Goal: Task Accomplishment & Management: Manage account settings

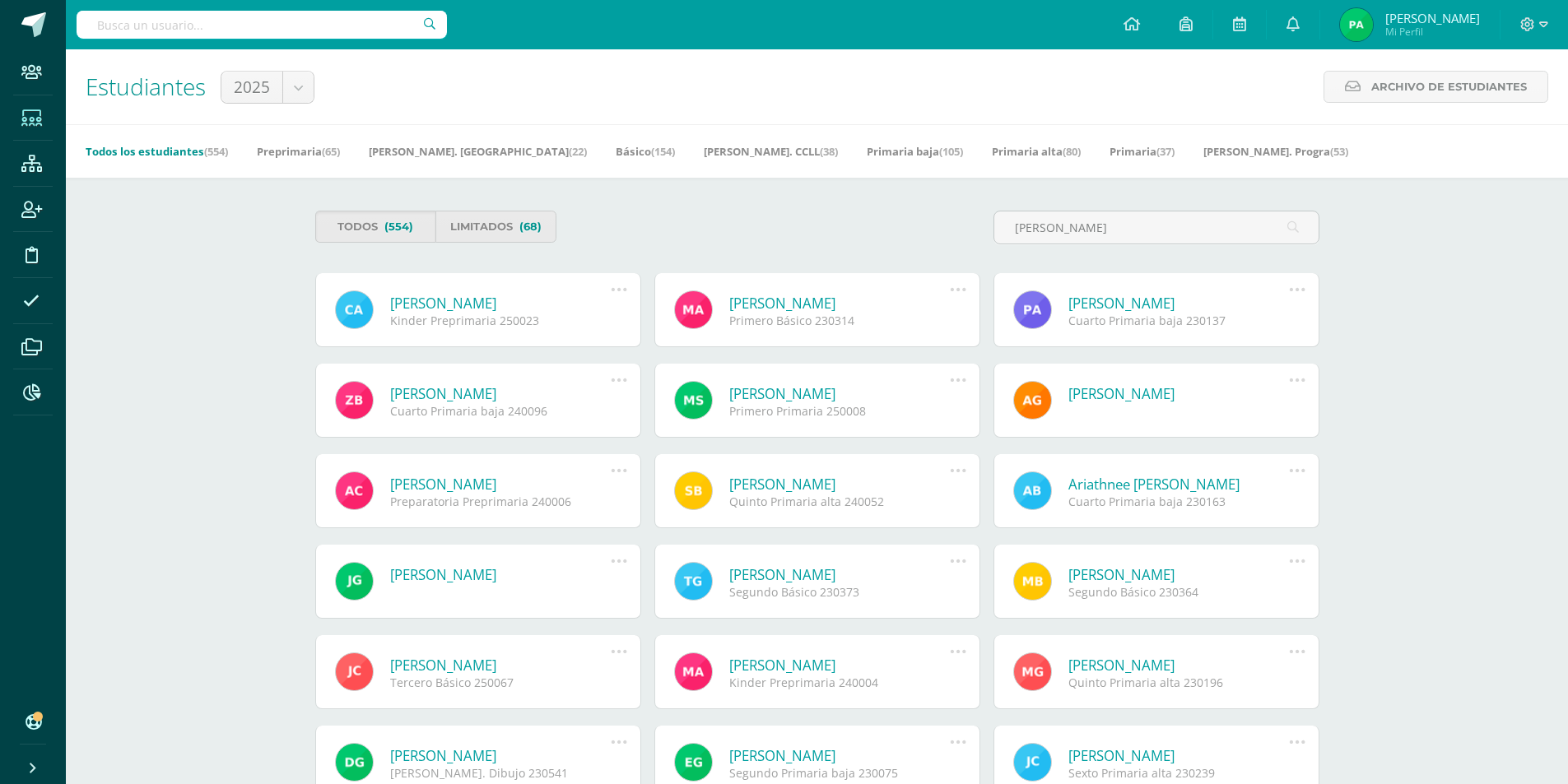
type input "arriaga"
click at [1157, 304] on link "[PERSON_NAME]" at bounding box center [1179, 302] width 222 height 19
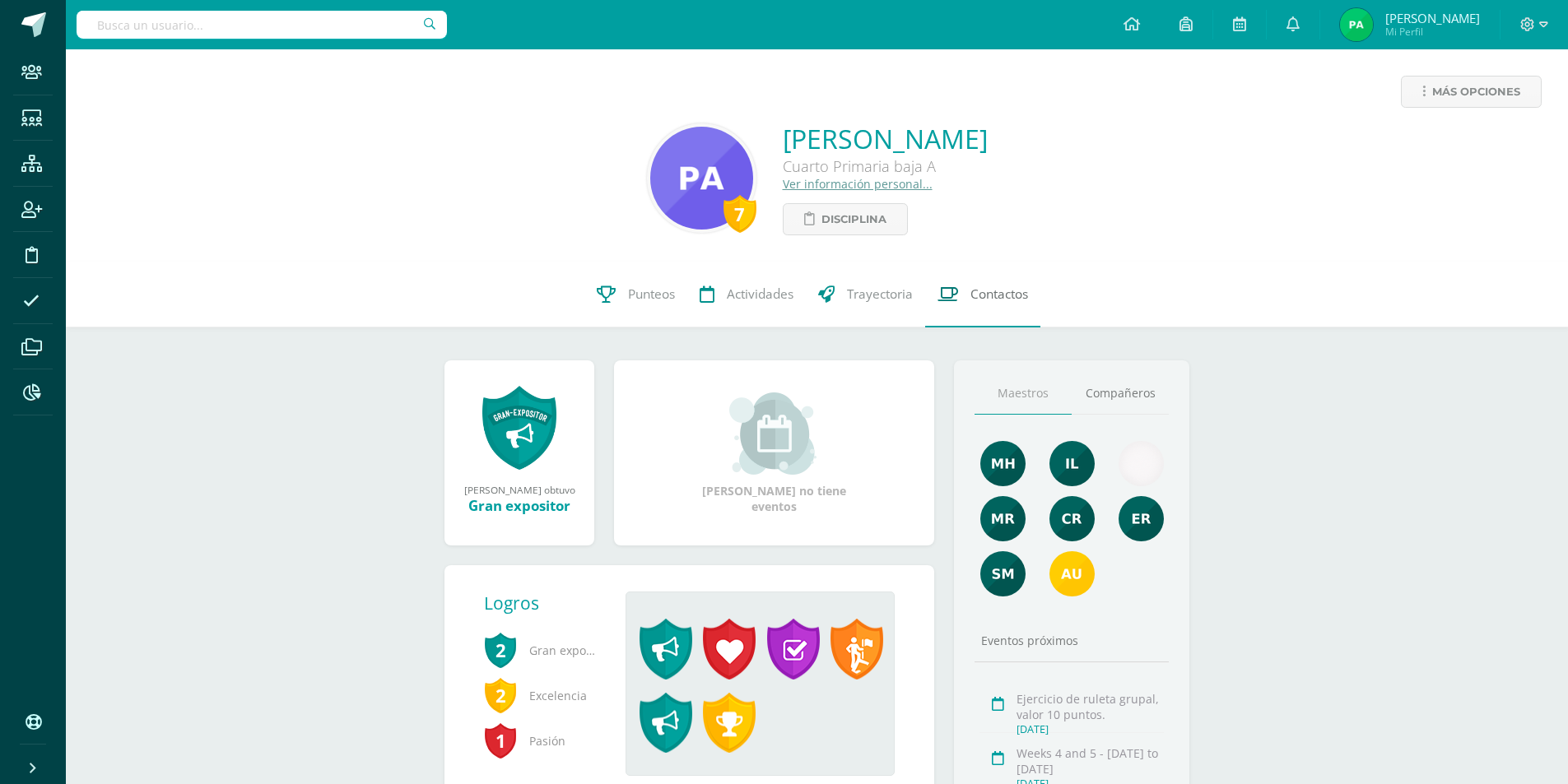
click at [992, 297] on span "Contactos" at bounding box center [999, 294] width 58 height 18
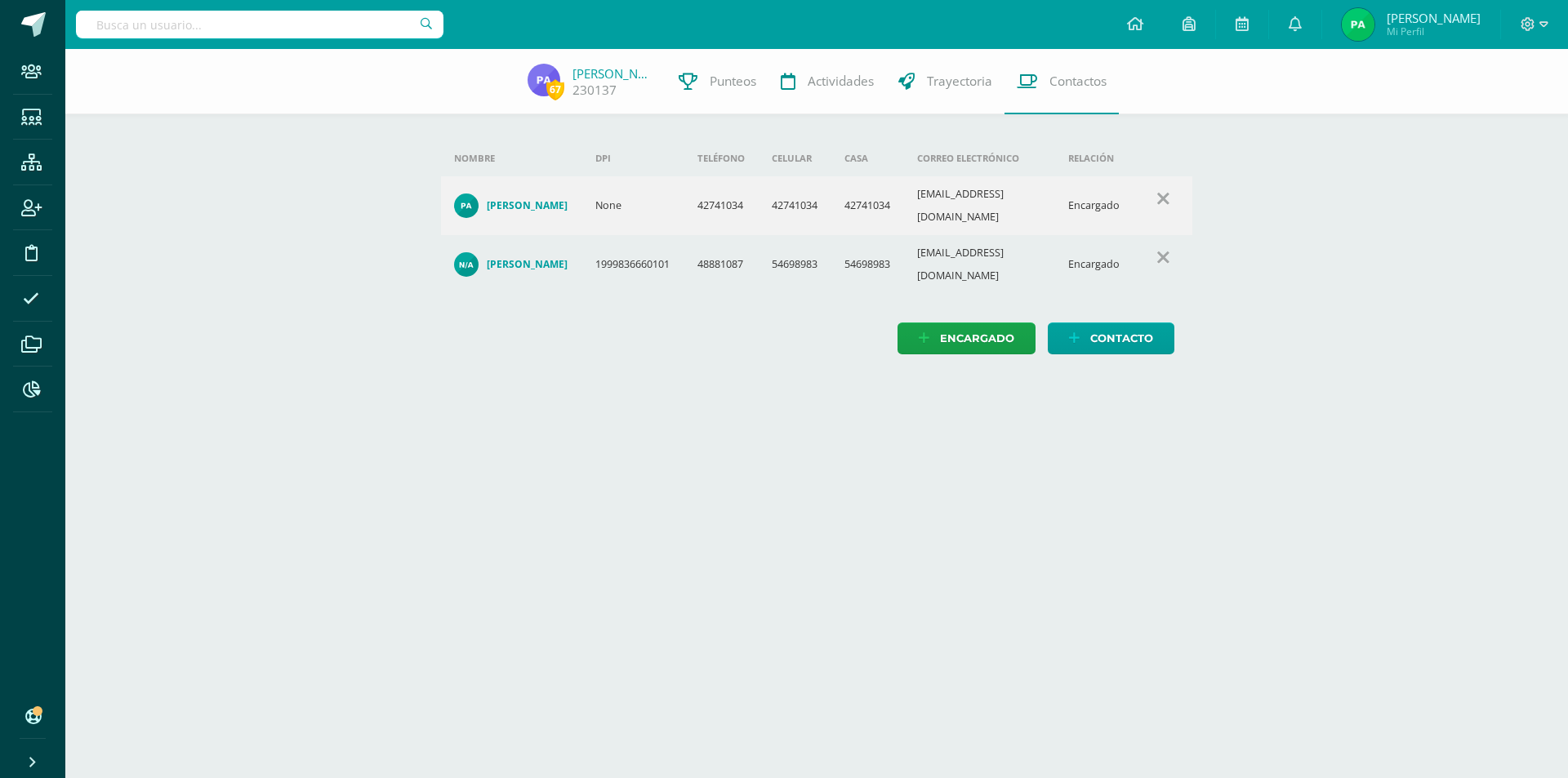
click at [545, 200] on h4 "PABLO ESTUARDO ARRIAGA CRUZ" at bounding box center [527, 205] width 81 height 13
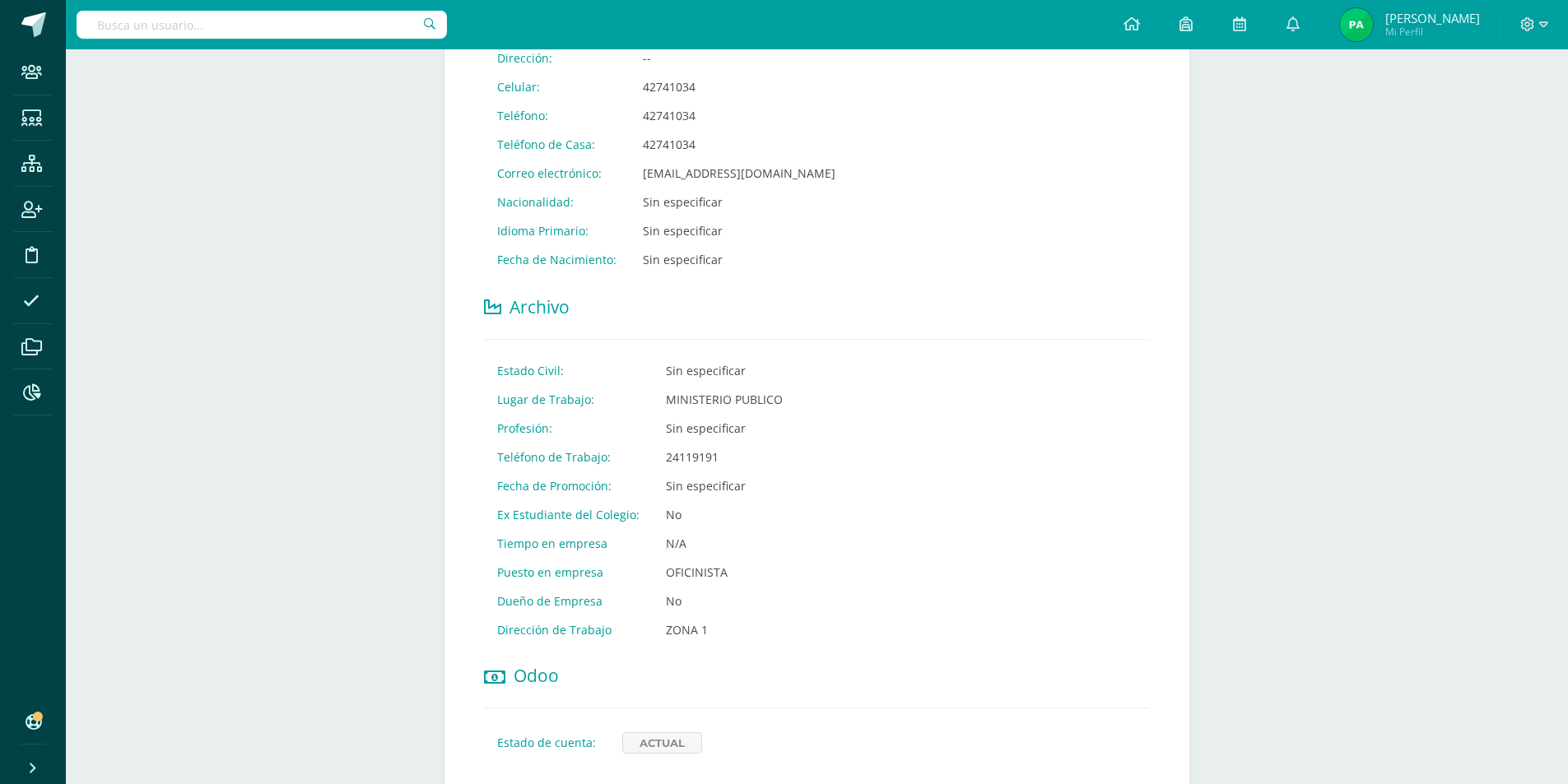
scroll to position [144, 0]
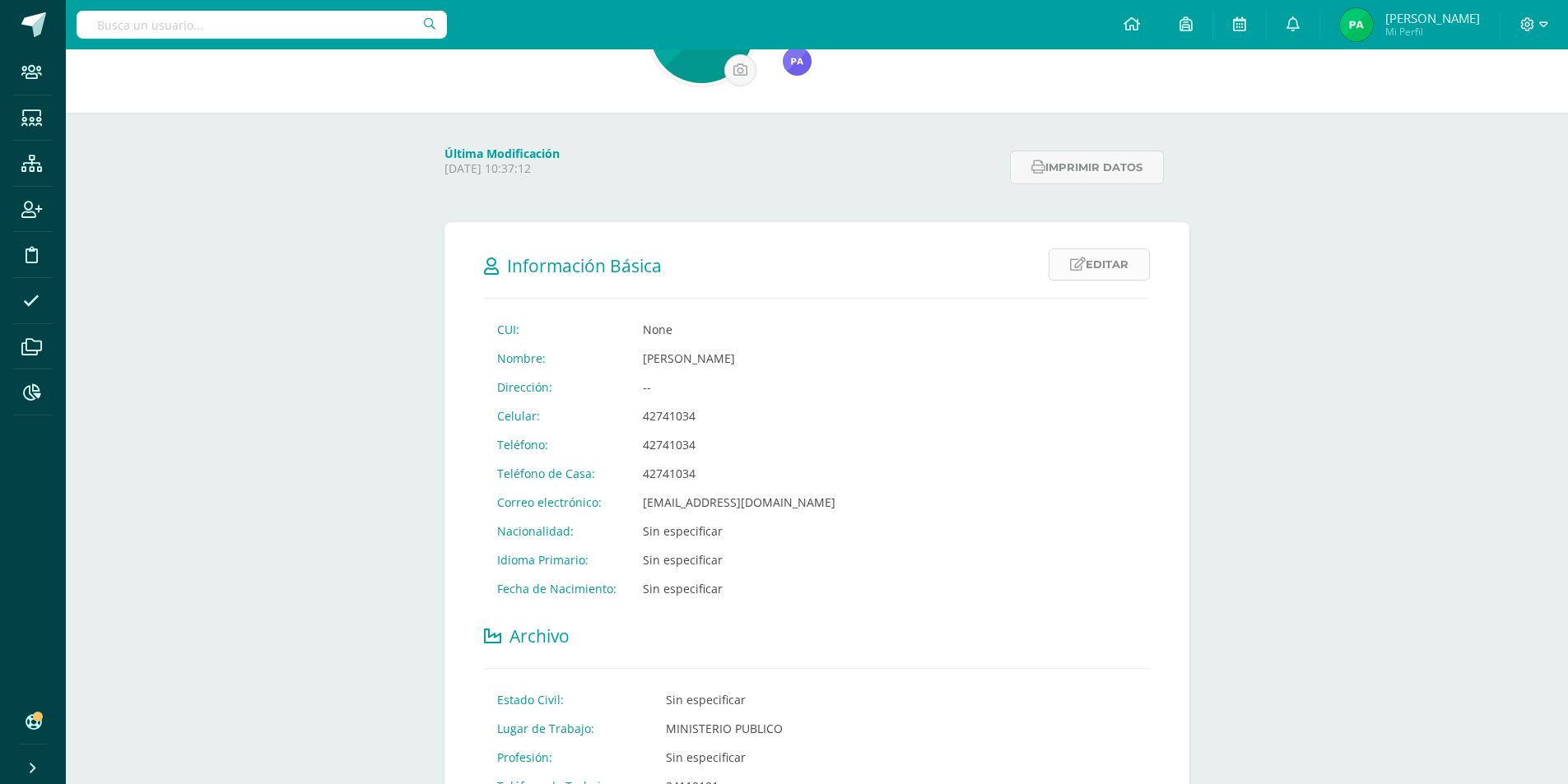
click at [1108, 268] on link "Editar" at bounding box center [1099, 264] width 101 height 32
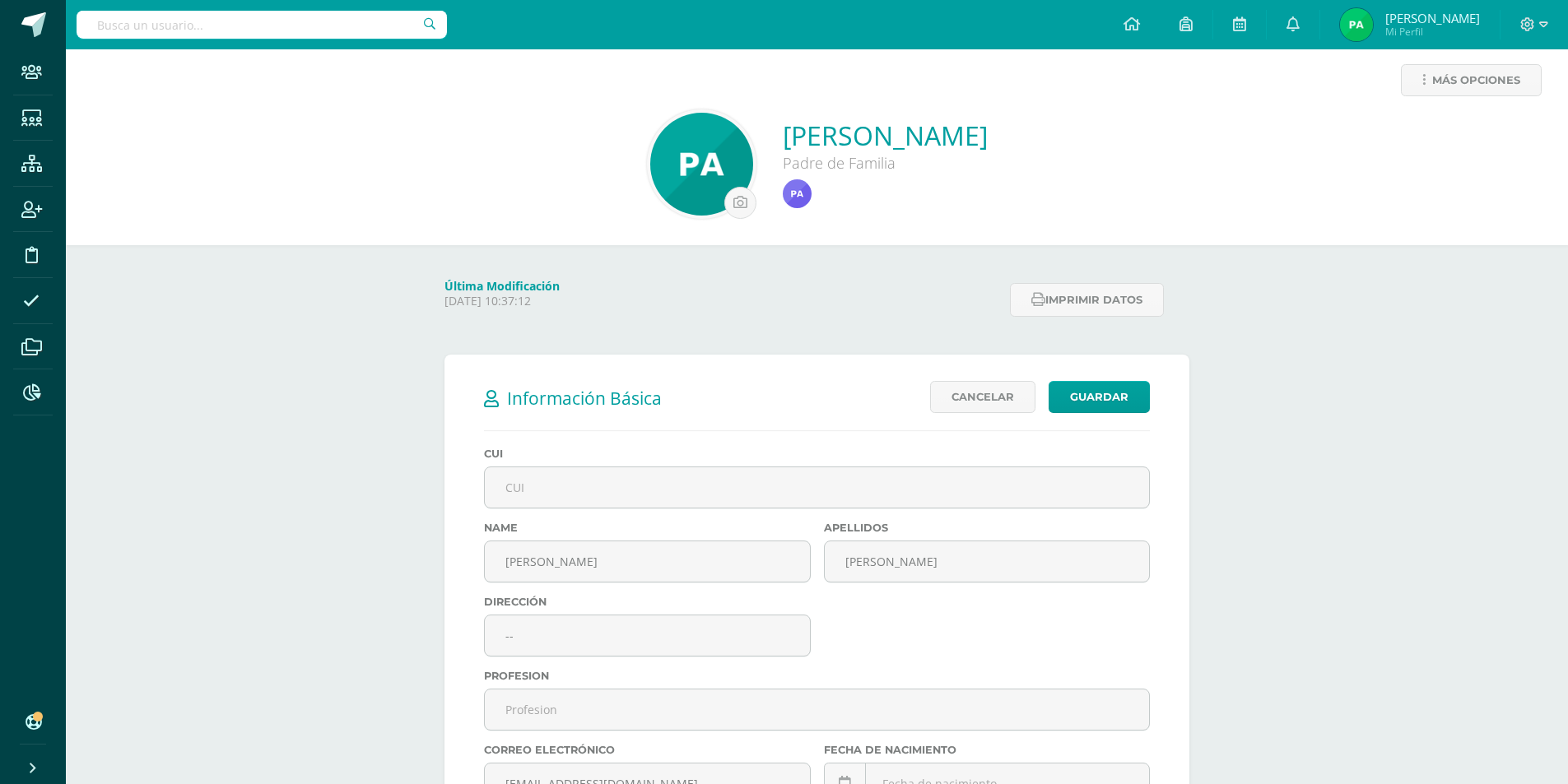
scroll to position [177, 0]
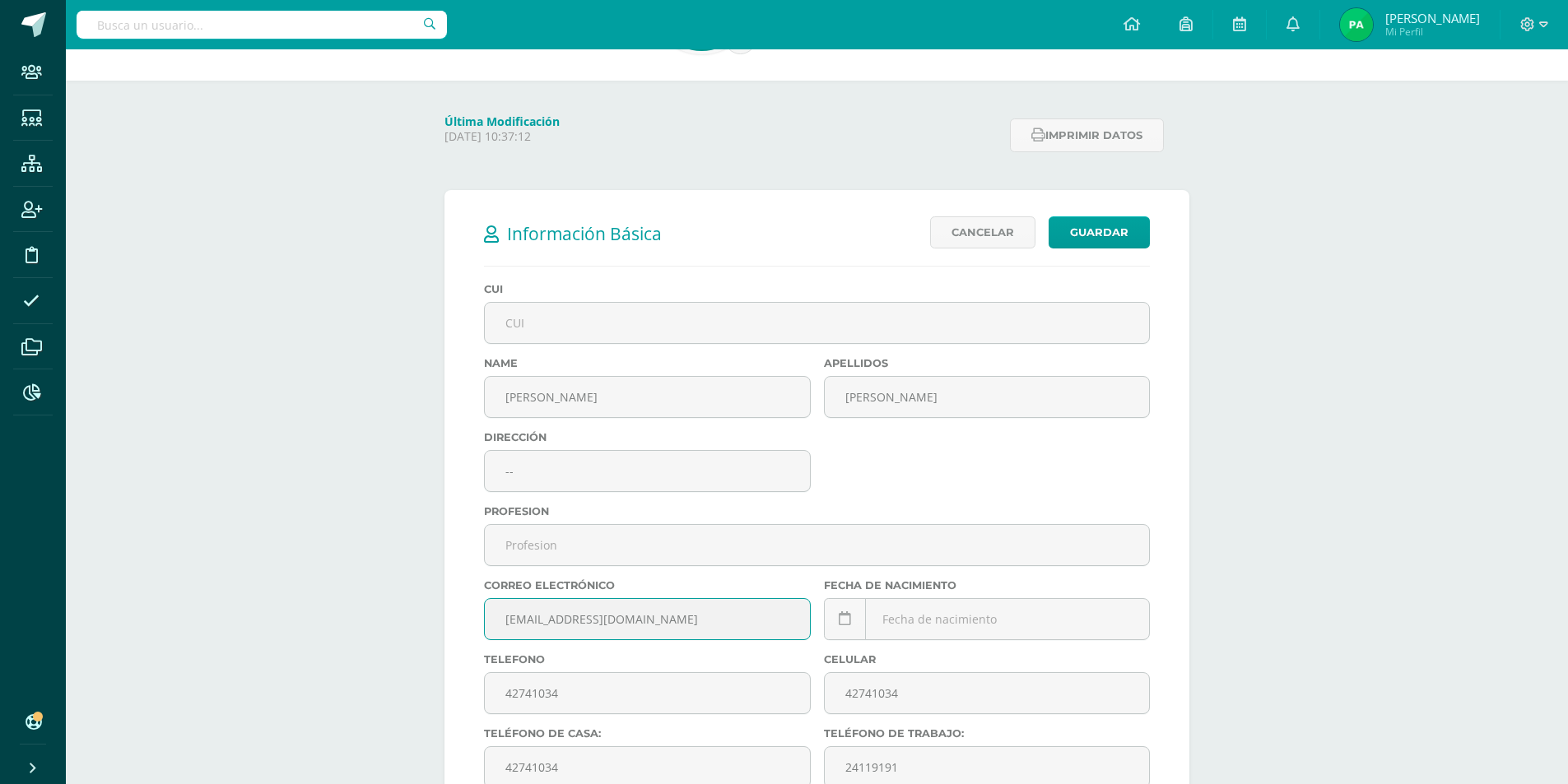
drag, startPoint x: 681, startPoint y: 625, endPoint x: 372, endPoint y: 613, distance: 309.2
click at [372, 613] on div "Más opciones PABLO ESTUARDO ARRIAGA CRUZ Padre de Familia Última Modificación T…" at bounding box center [816, 700] width 1502 height 1652
paste input "pearriaga3012"
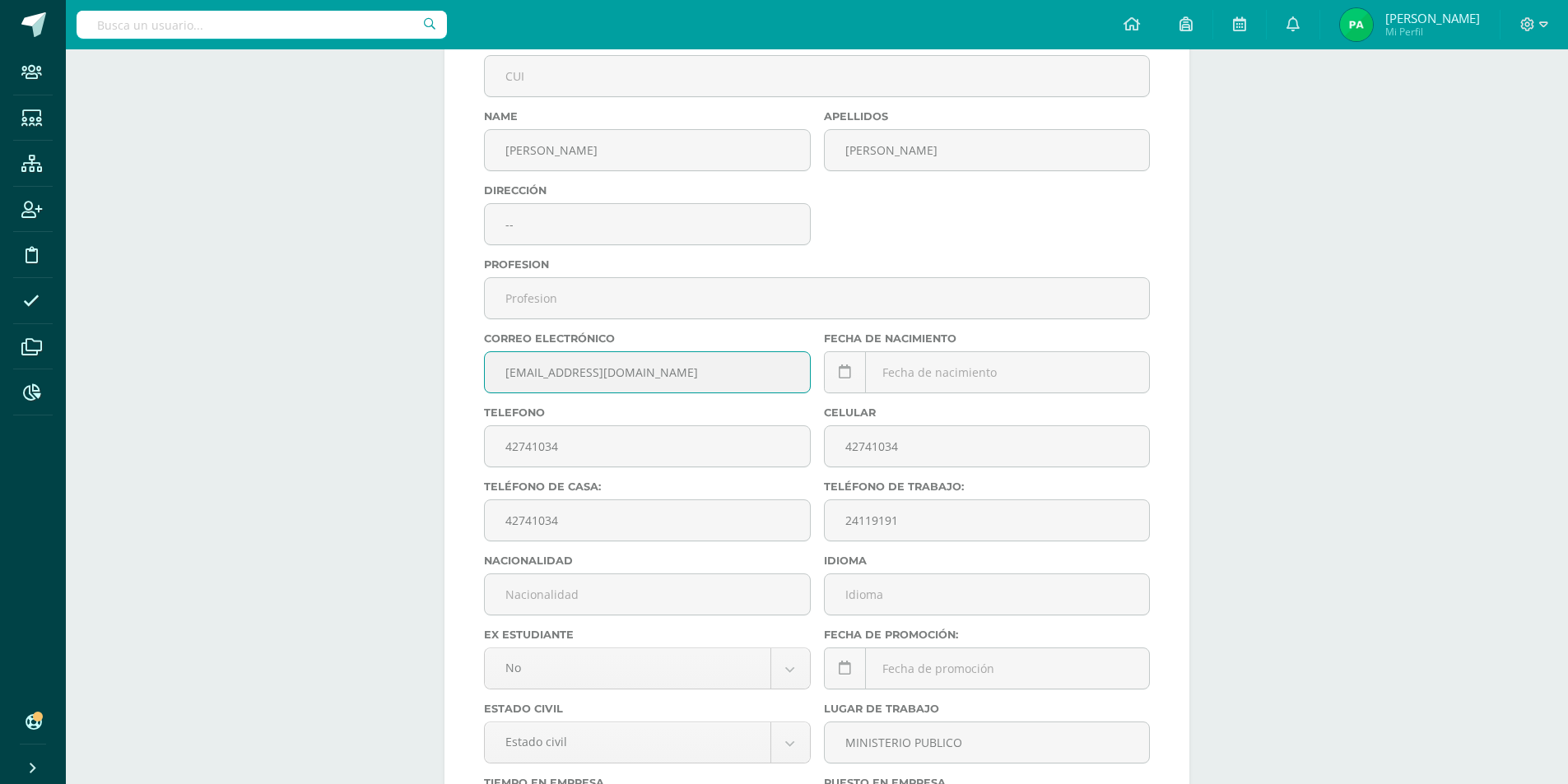
scroll to position [0, 0]
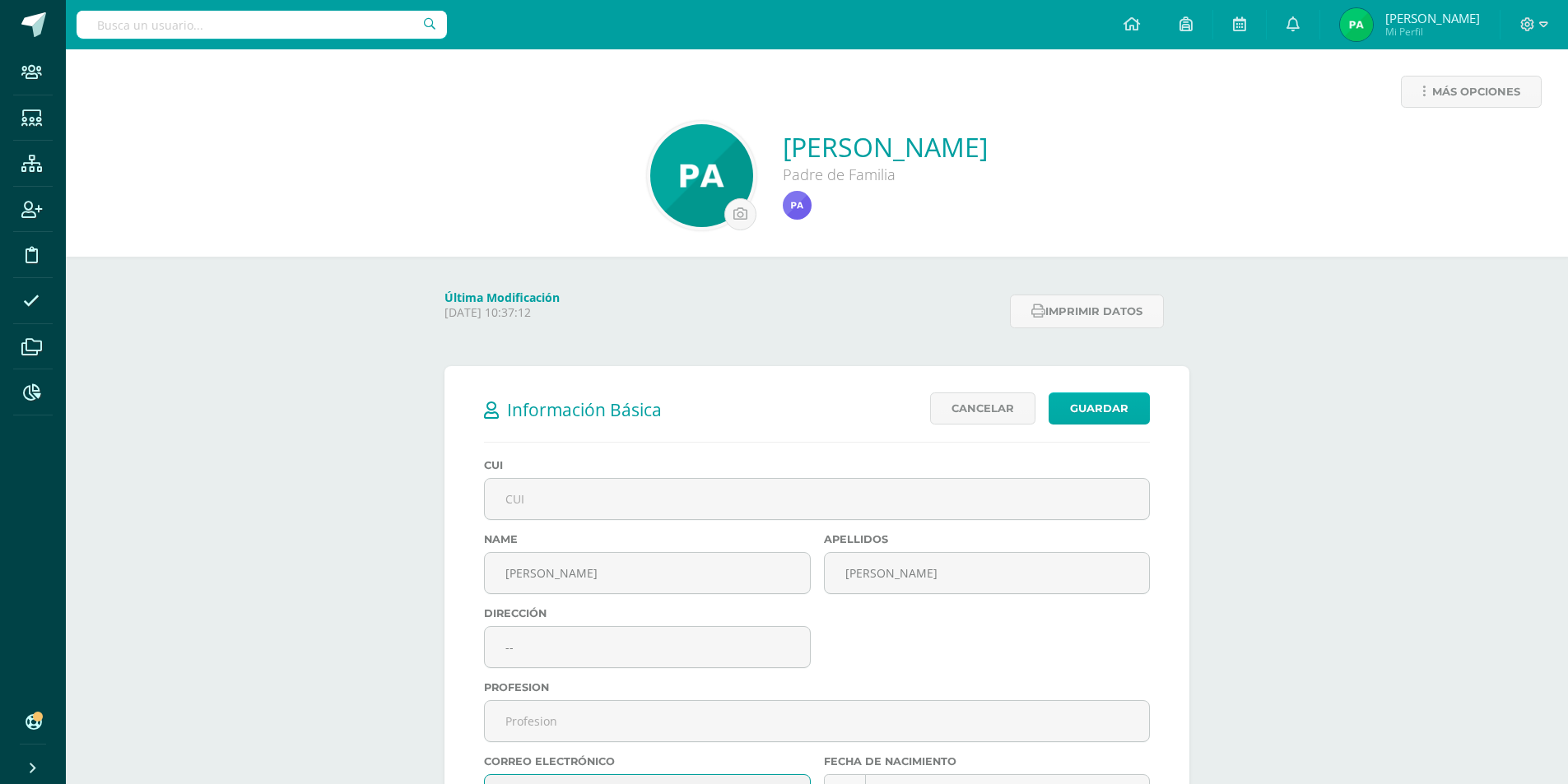
type input "[EMAIL_ADDRESS][DOMAIN_NAME]"
click at [1122, 404] on link "Guardar" at bounding box center [1099, 408] width 101 height 32
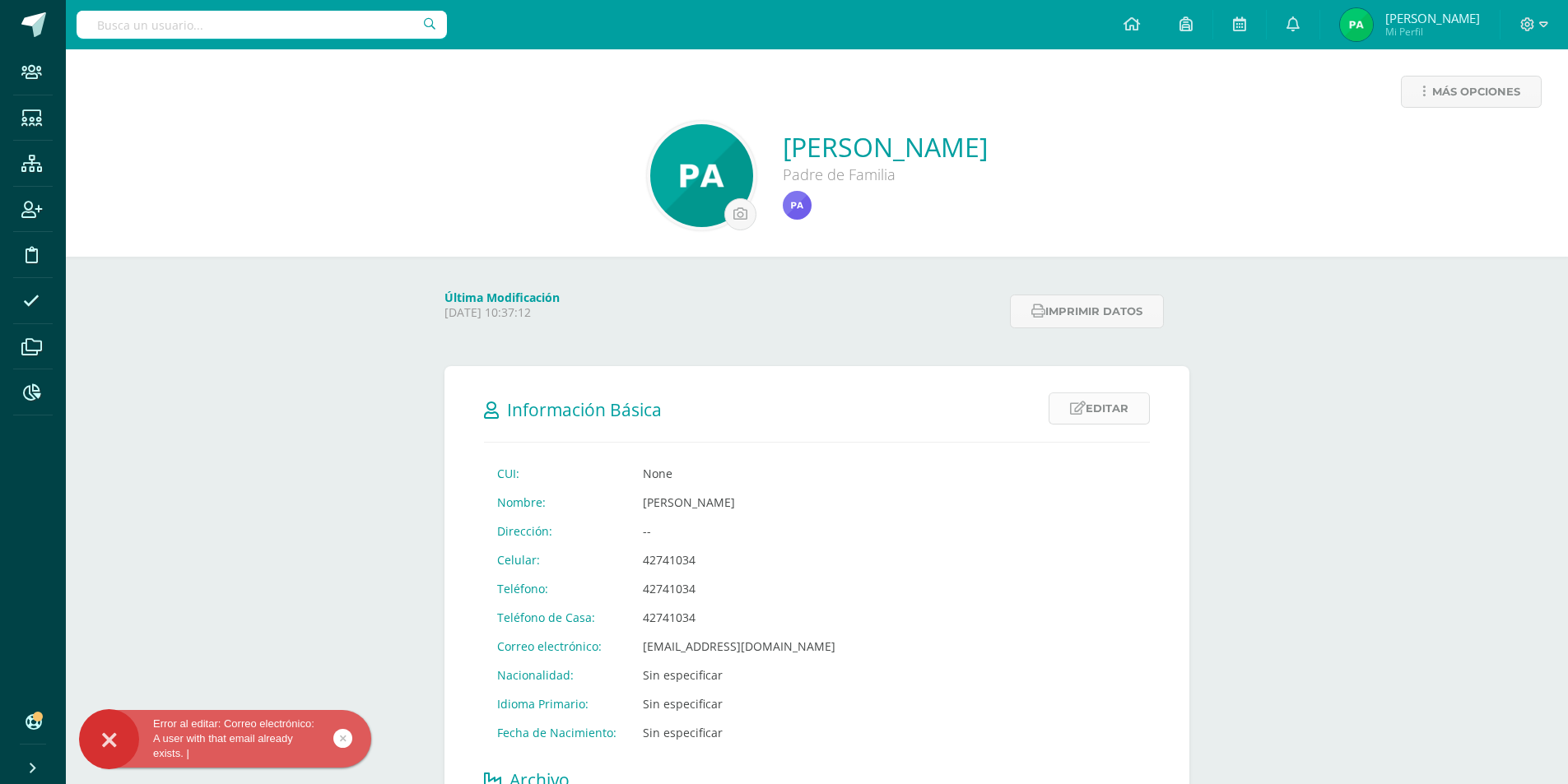
click at [1124, 408] on link "Editar" at bounding box center [1099, 408] width 101 height 32
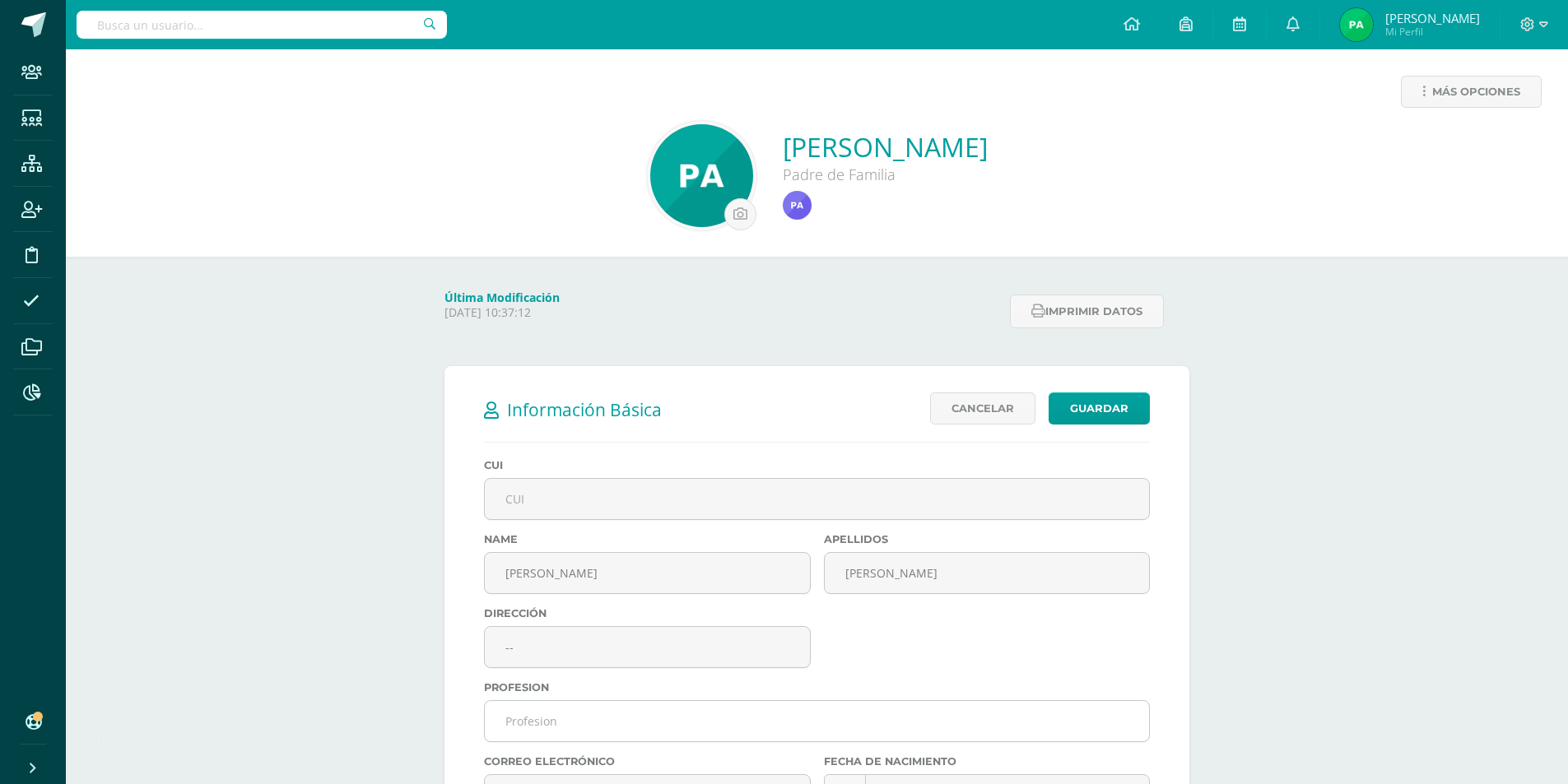
scroll to position [330, 0]
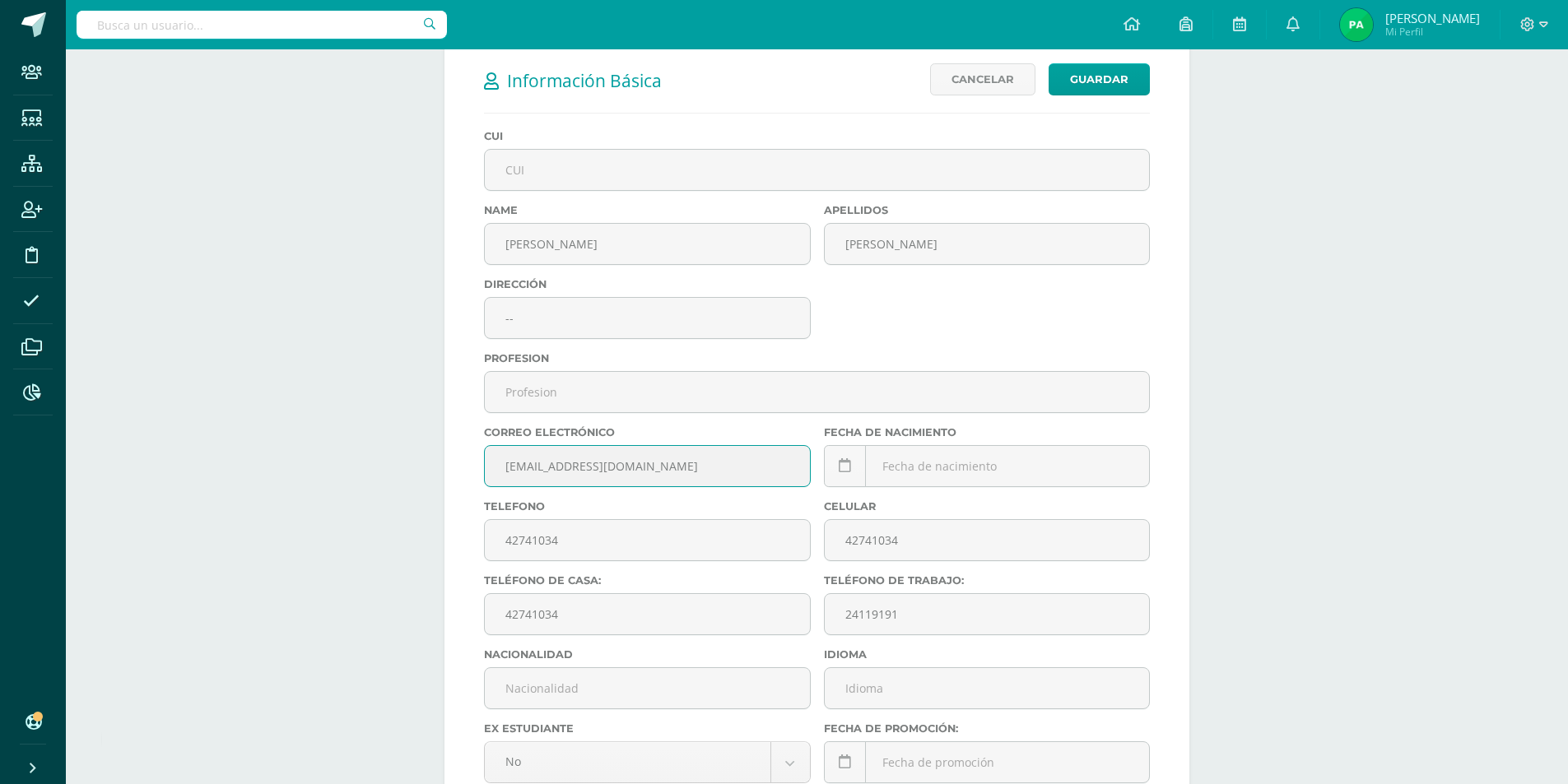
drag, startPoint x: 644, startPoint y: 468, endPoint x: 415, endPoint y: 461, distance: 229.1
click at [415, 461] on div "Información Básica Editar Cancelar Guardar CUI: None Nombre: [PERSON_NAME] Dire…" at bounding box center [816, 688] width 810 height 1368
paste input "pearriaga3012"
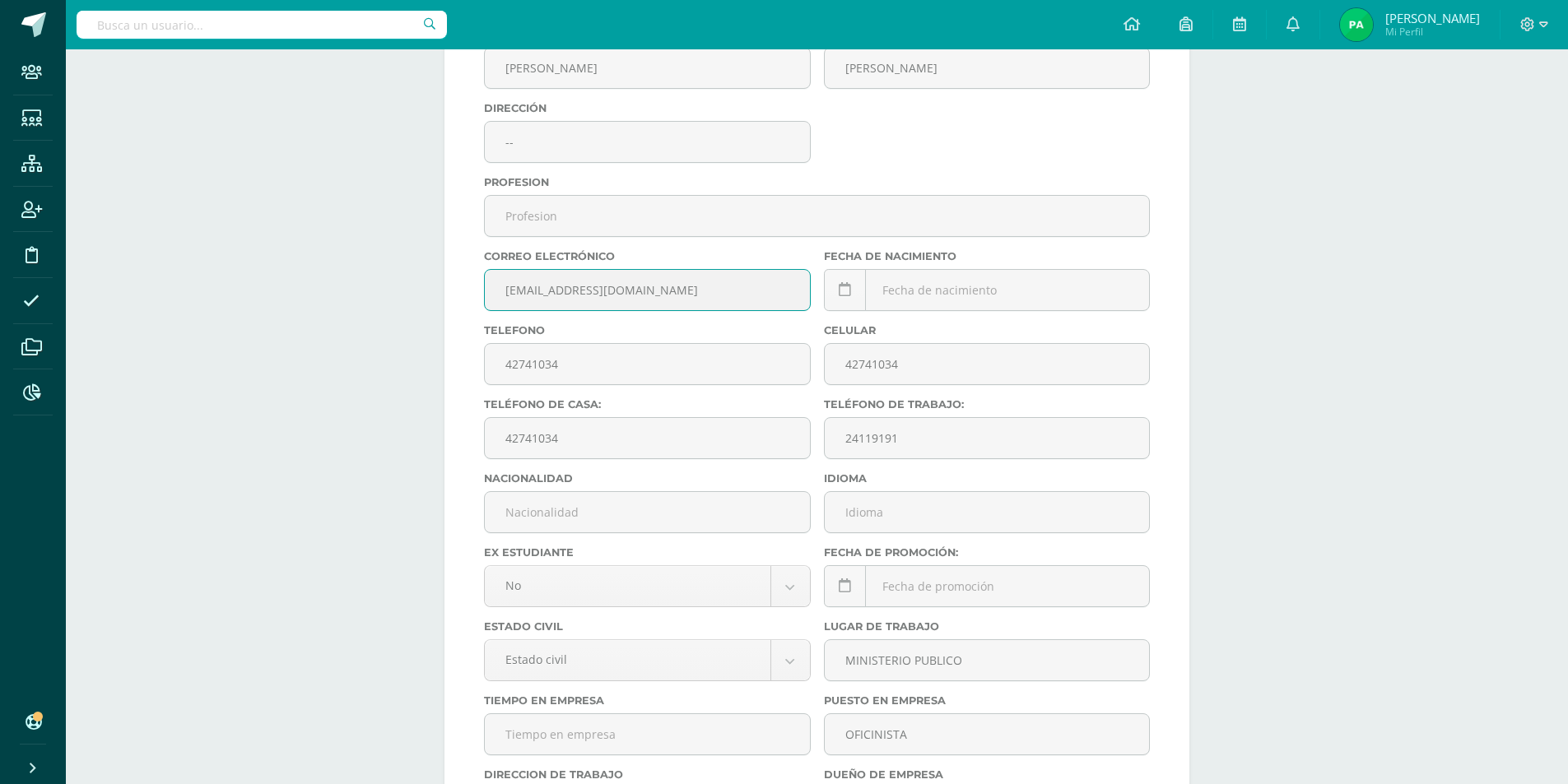
scroll to position [94, 0]
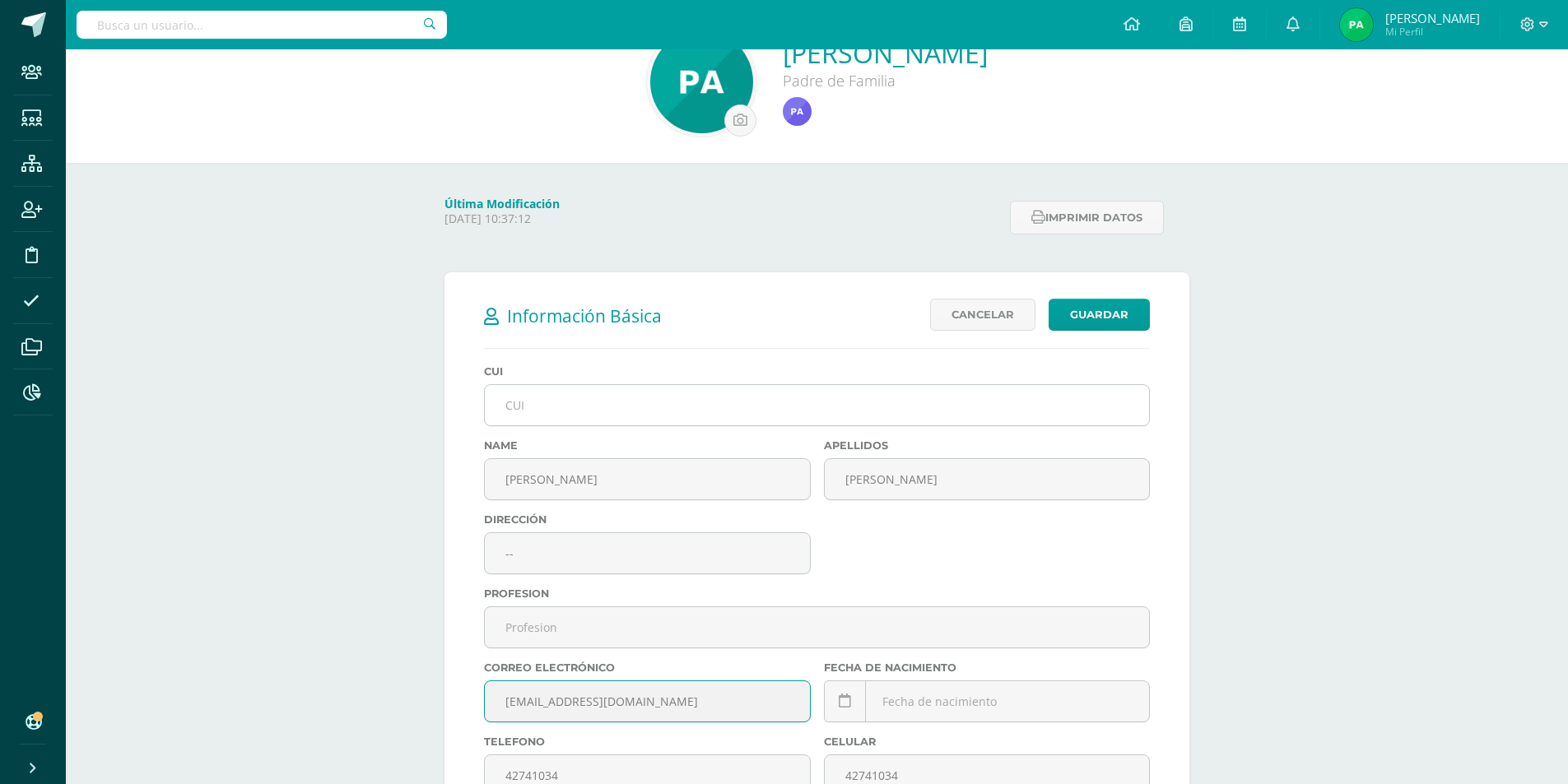
type input "[EMAIL_ADDRESS][DOMAIN_NAME]"
click at [656, 411] on input "text" at bounding box center [816, 405] width 664 height 40
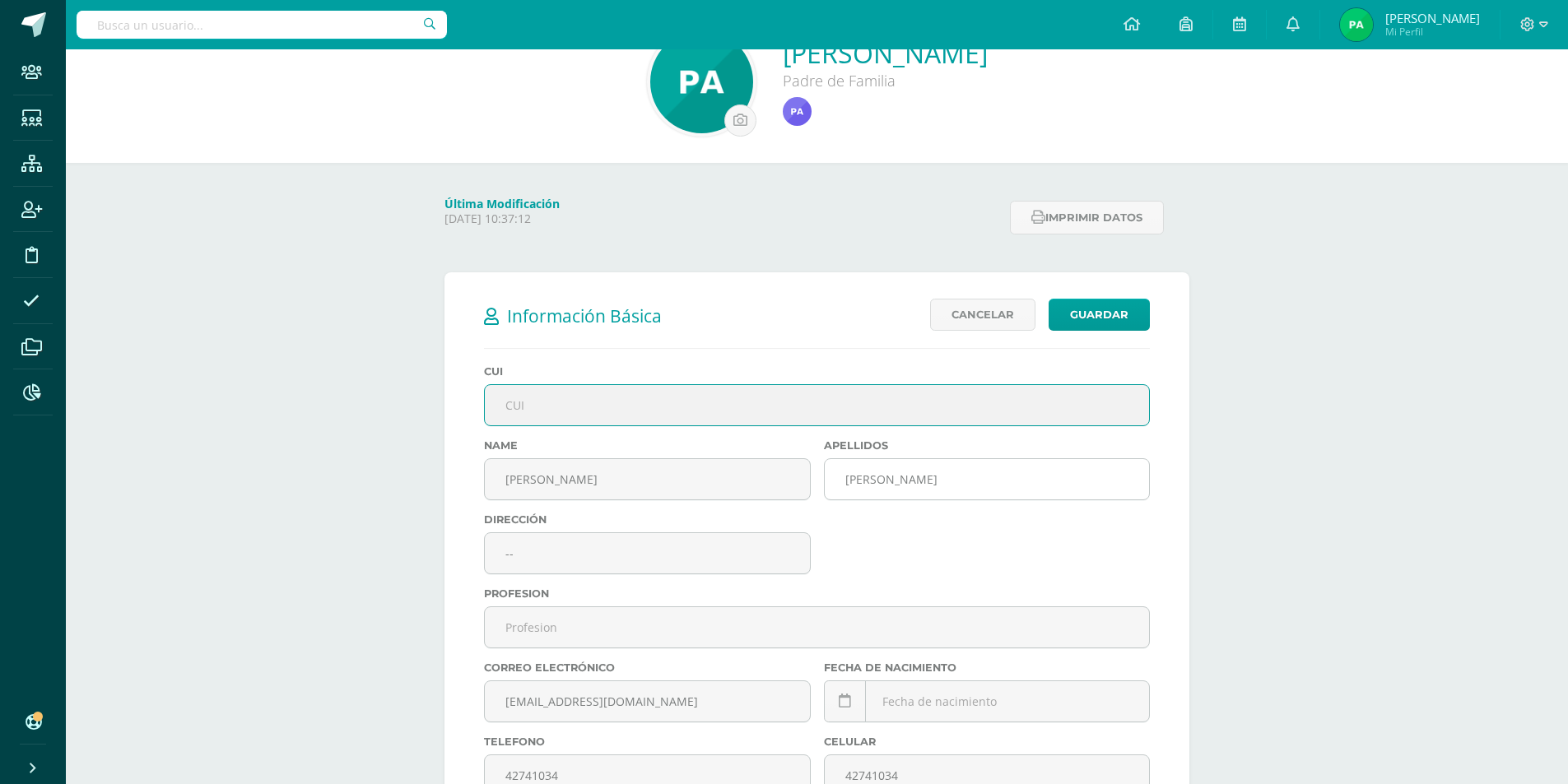
click at [965, 478] on input "[PERSON_NAME]" at bounding box center [987, 479] width 325 height 40
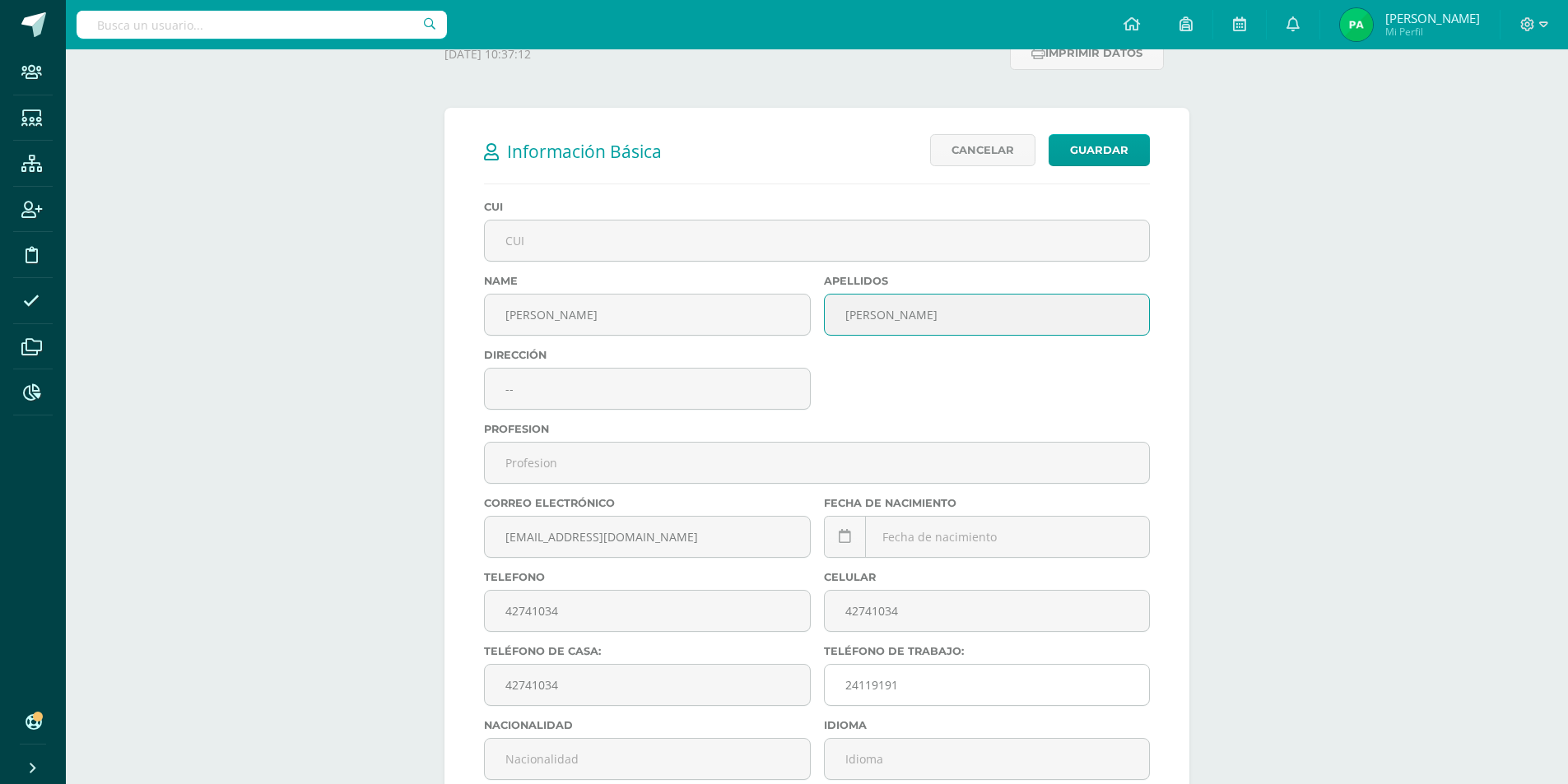
scroll to position [423, 0]
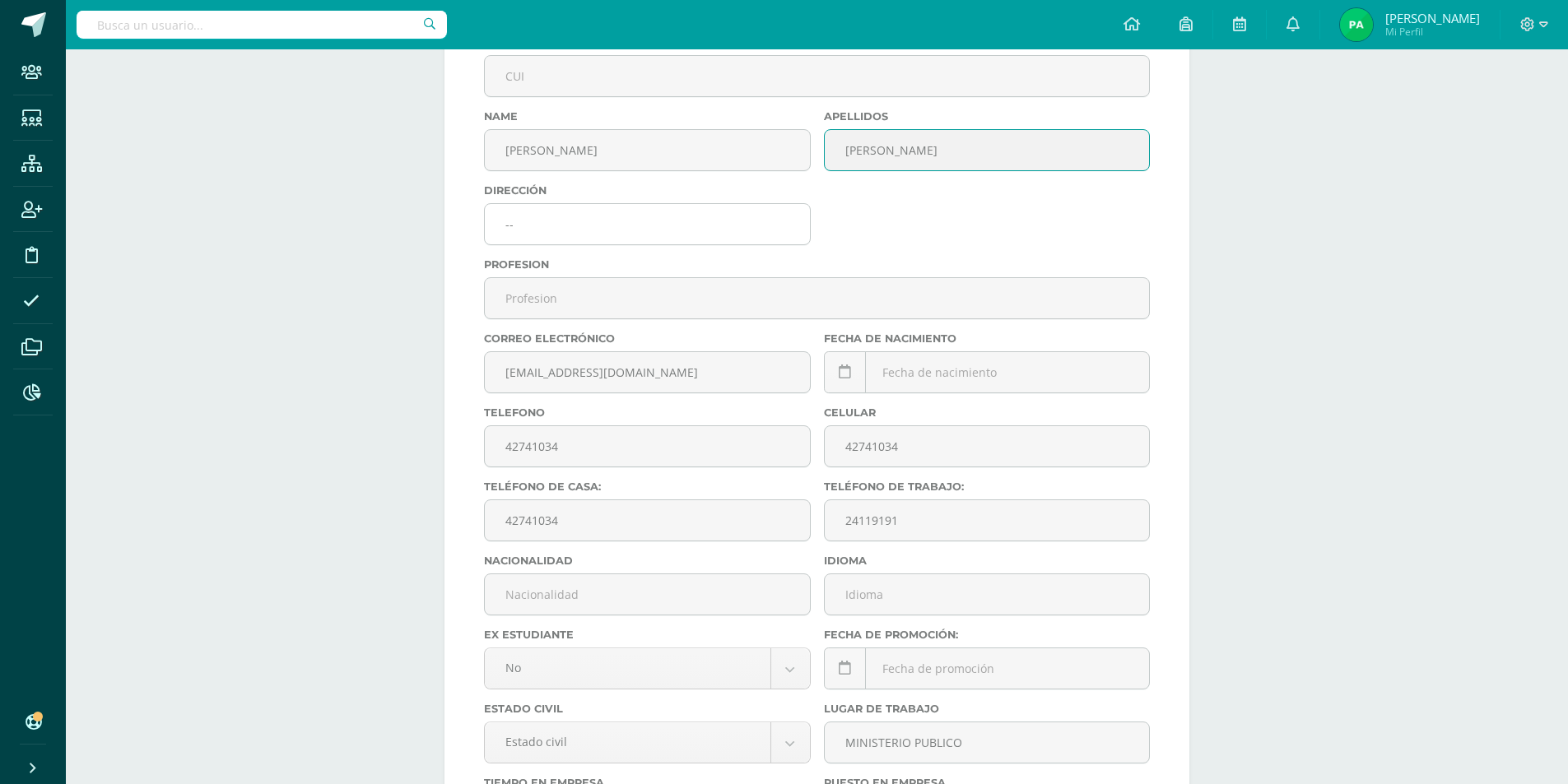
click at [659, 224] on input "--" at bounding box center [647, 224] width 325 height 40
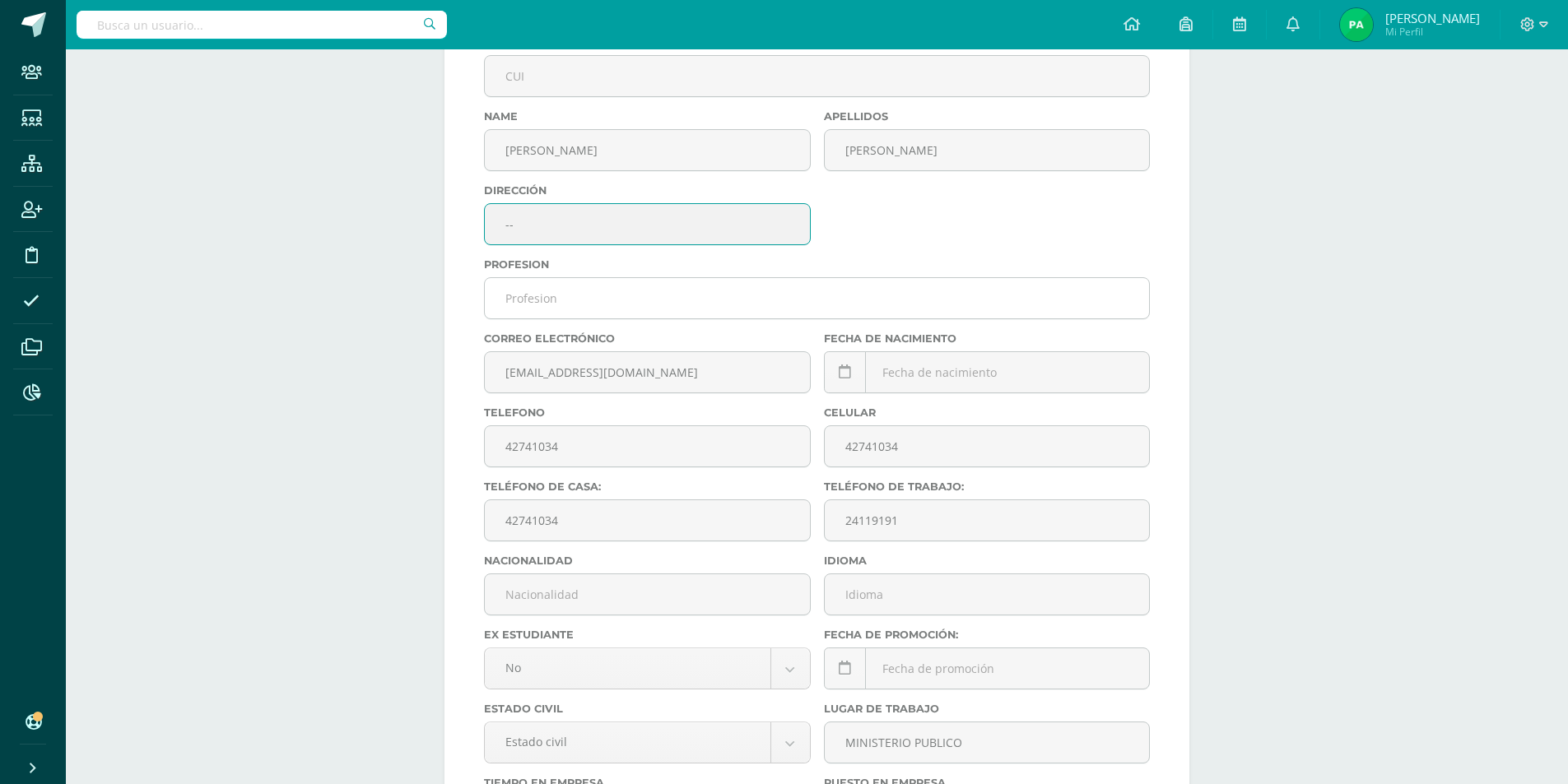
click at [618, 301] on input "text" at bounding box center [816, 298] width 664 height 40
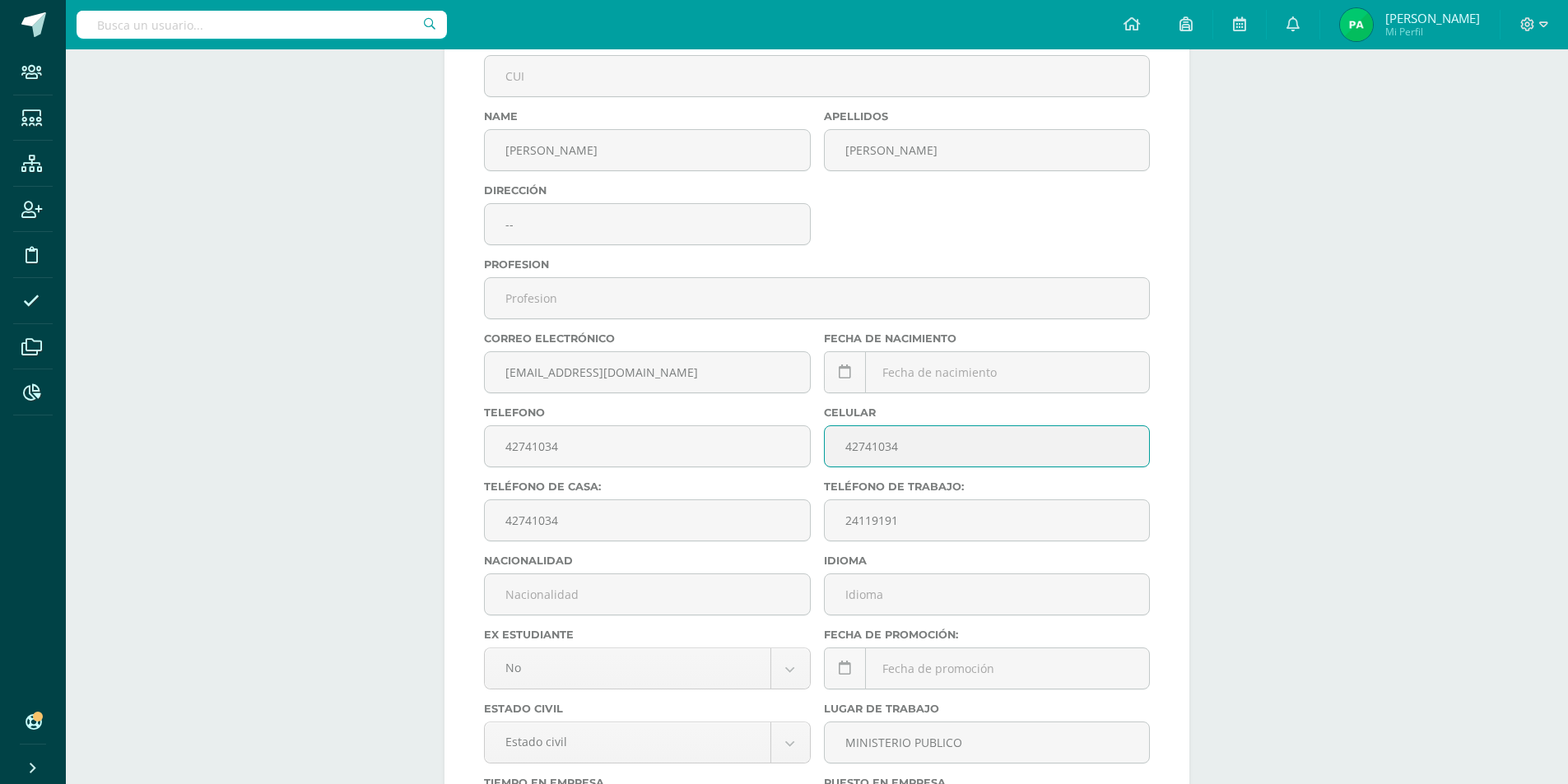
click at [942, 451] on input "42741034" at bounding box center [987, 446] width 325 height 40
click at [636, 532] on input "42741034" at bounding box center [647, 520] width 325 height 40
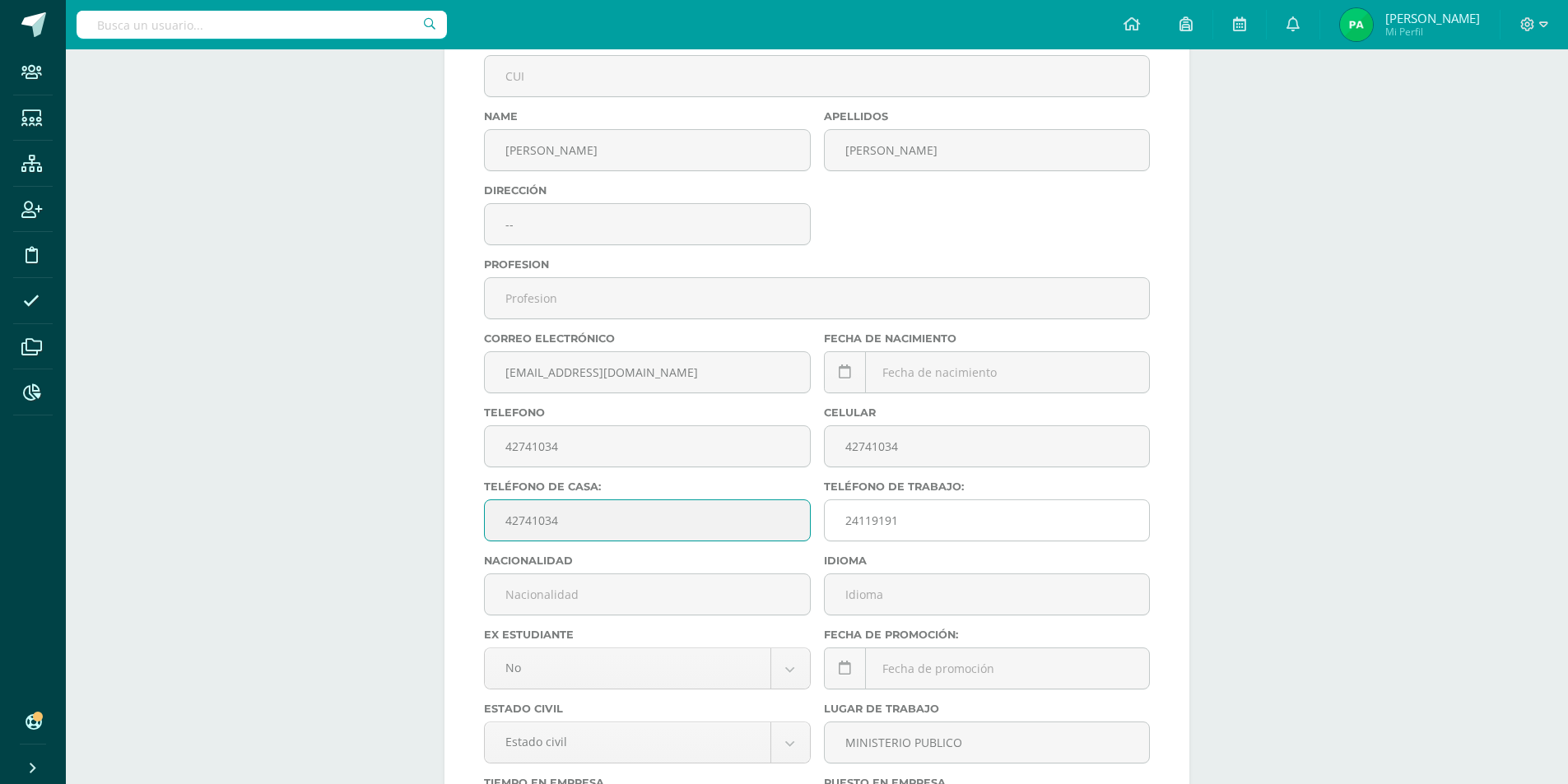
click at [948, 521] on input "24119191" at bounding box center [987, 520] width 325 height 40
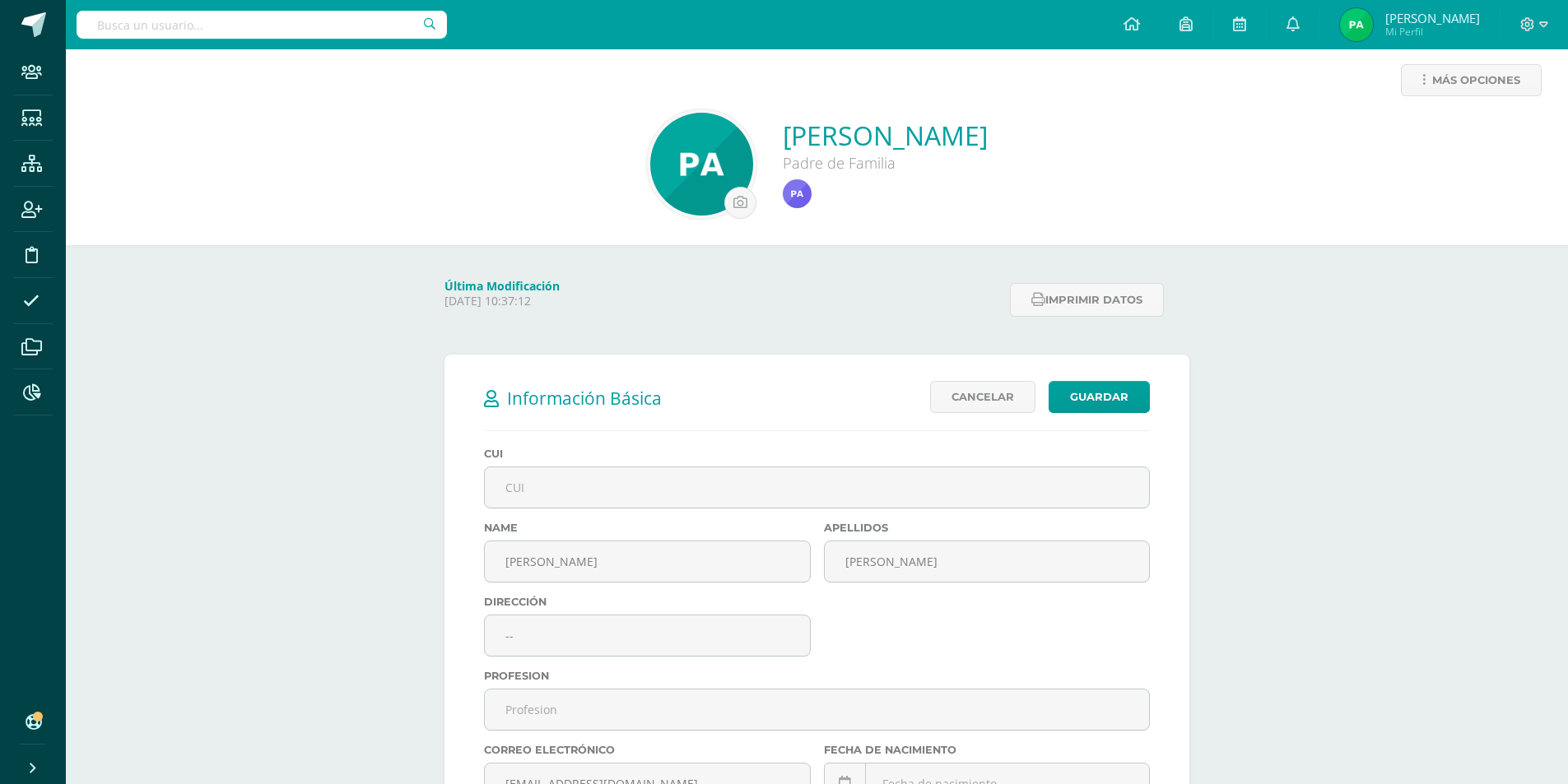
scroll to position [0, 0]
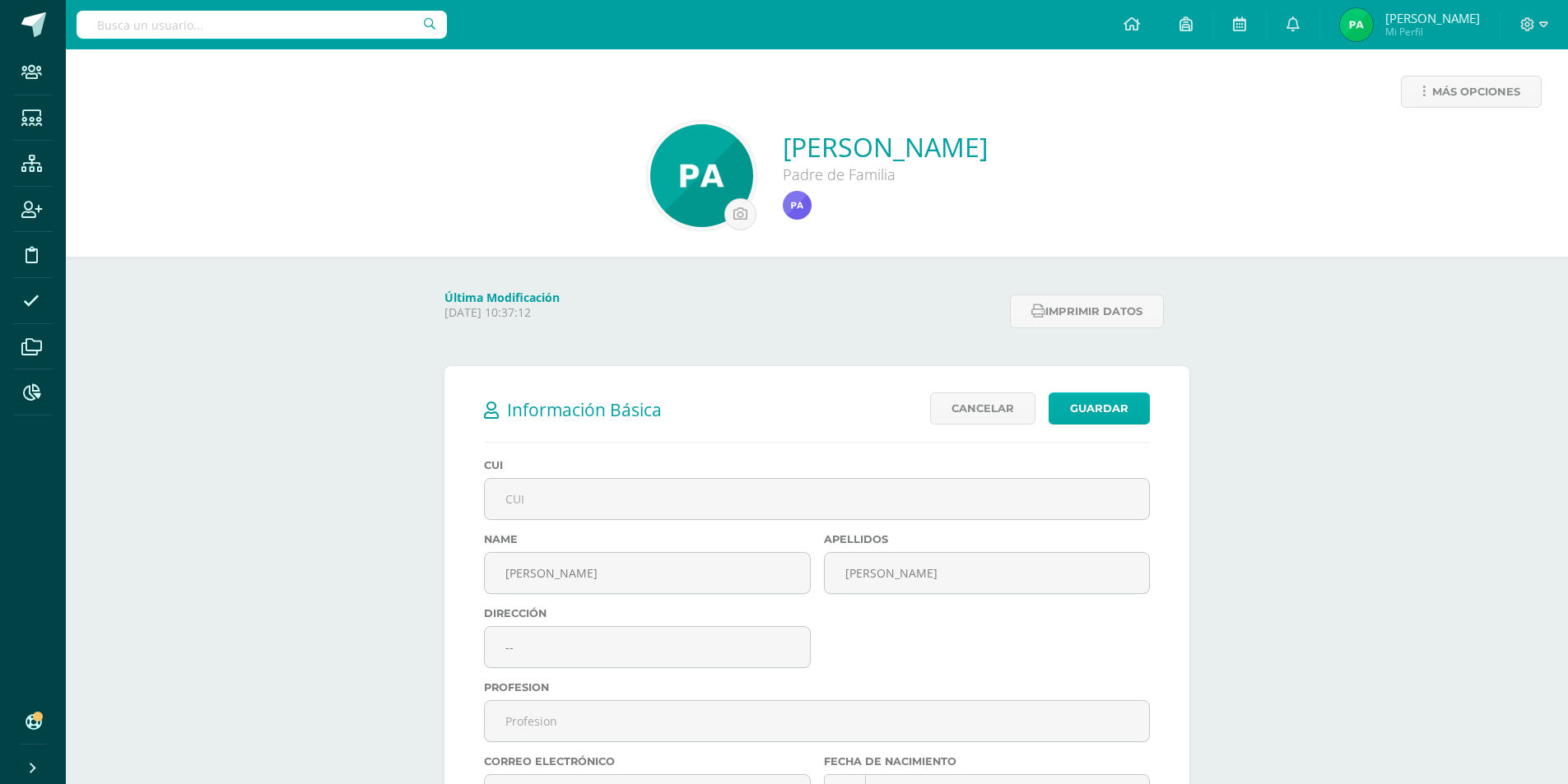
click at [1098, 400] on link "Guardar" at bounding box center [1099, 408] width 101 height 32
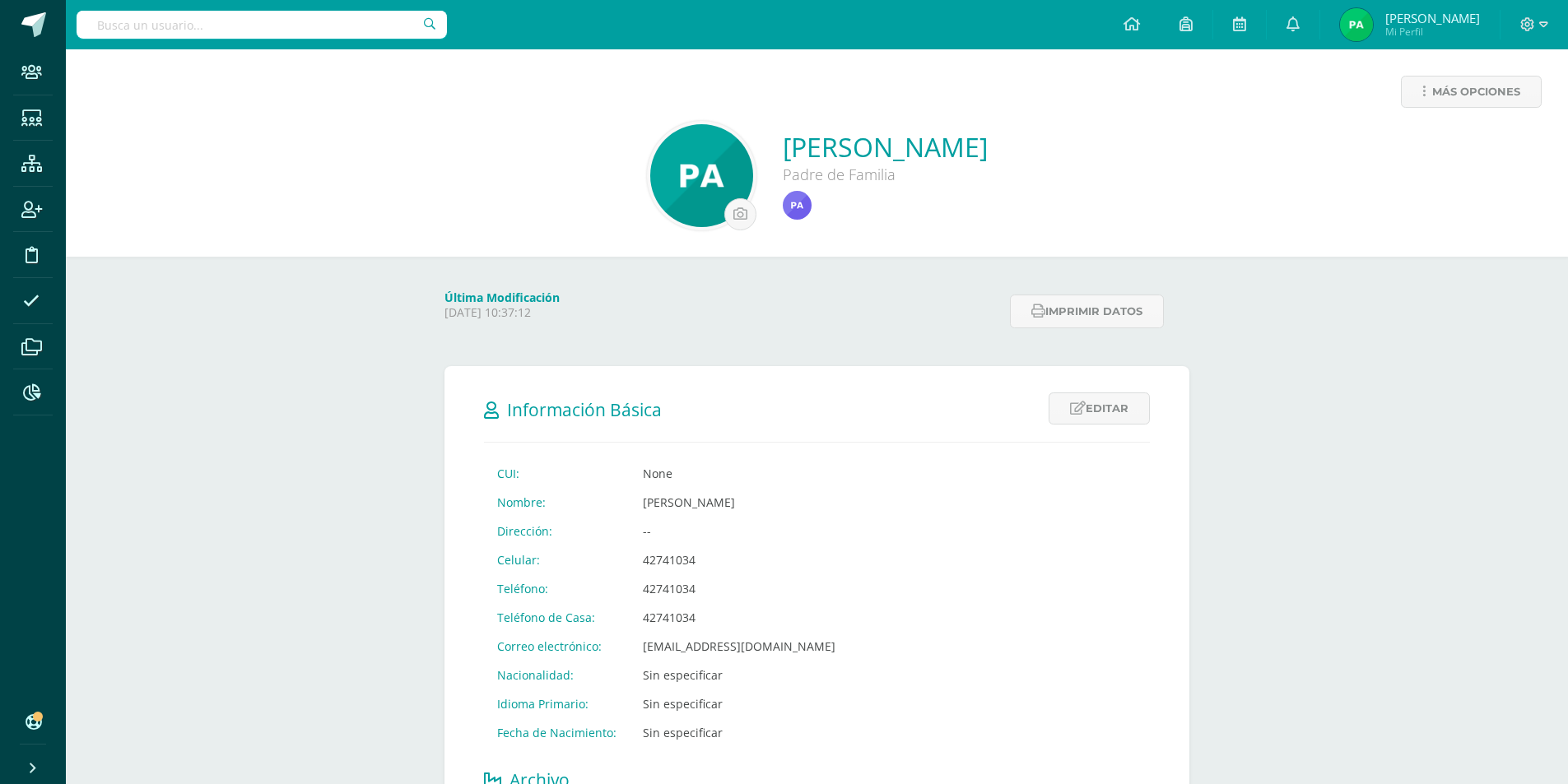
click at [1110, 411] on link "Editar" at bounding box center [1099, 408] width 101 height 32
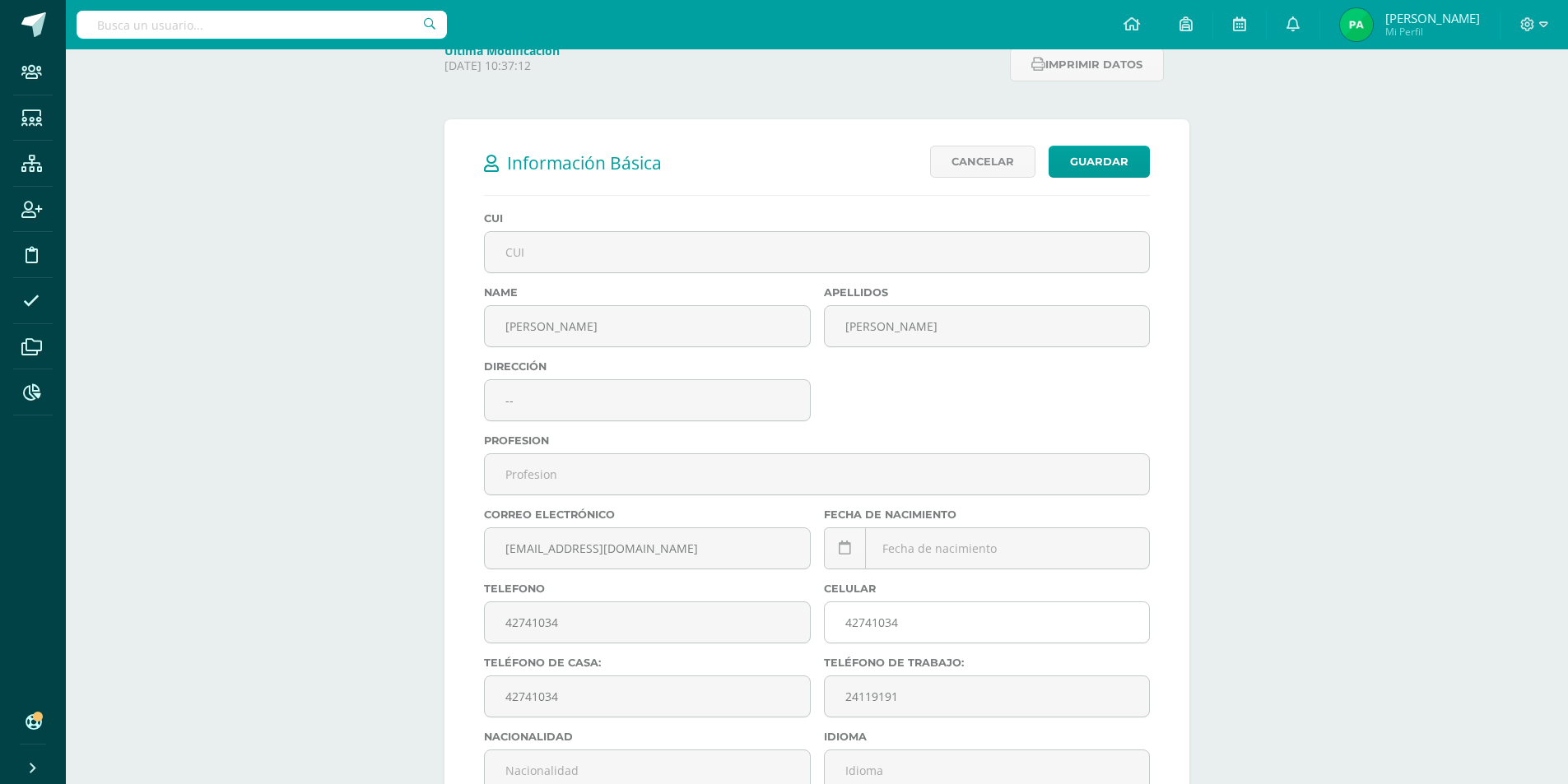
scroll to position [330, 0]
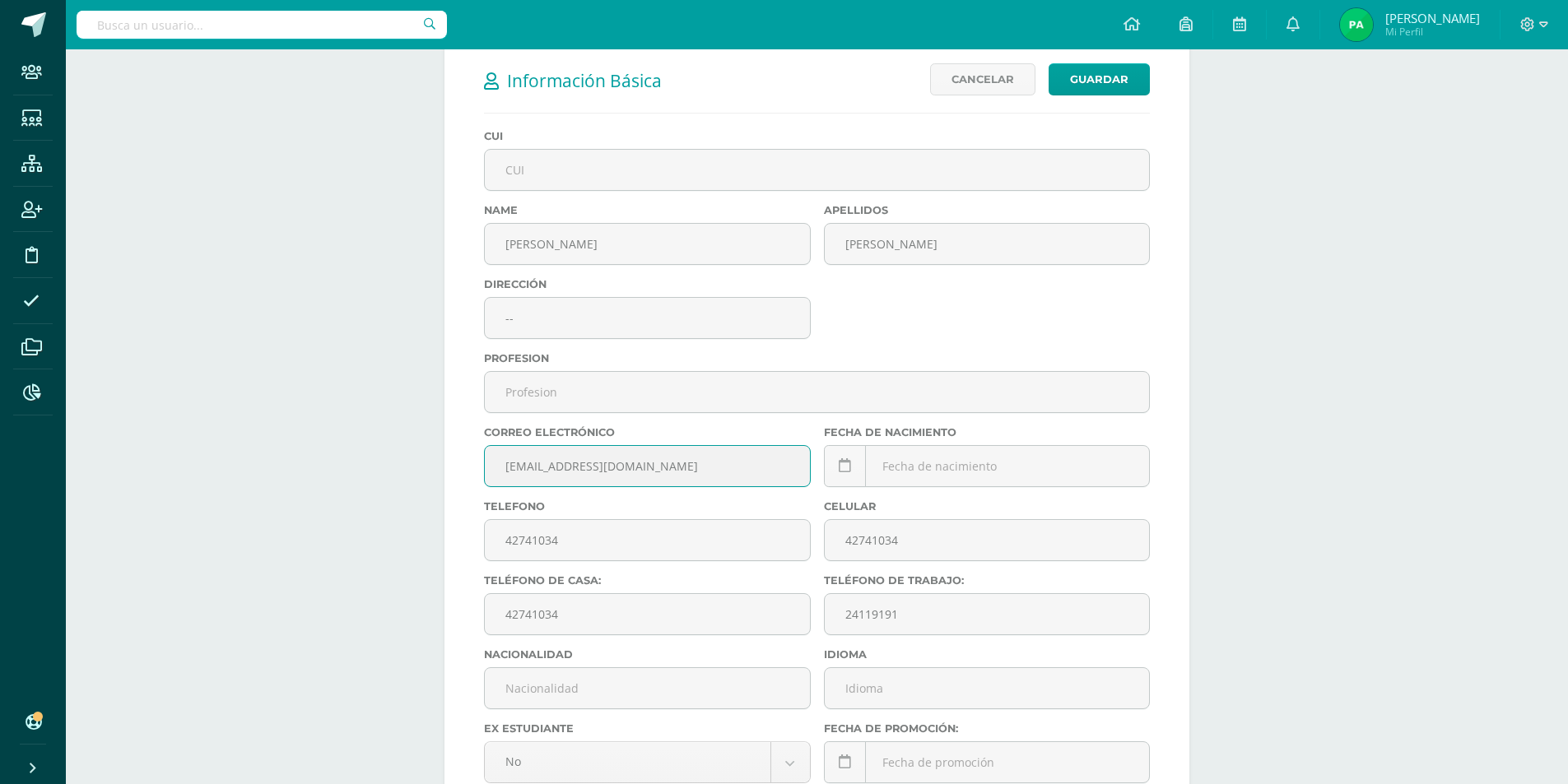
drag, startPoint x: 641, startPoint y: 463, endPoint x: 401, endPoint y: 467, distance: 240.0
click at [401, 467] on div "Más opciones PABLO ESTUARDO ARRIAGA CRUZ Padre de Familia Última Modificación T…" at bounding box center [816, 547] width 1502 height 1652
paste input "pearriaga3012"
click at [660, 469] on input "[EMAIL_ADDRESS][DOMAIN_NAME]" at bounding box center [647, 466] width 325 height 40
click at [585, 475] on input "[EMAIL_ADDRESS][DOMAIN_NAME]" at bounding box center [647, 466] width 325 height 40
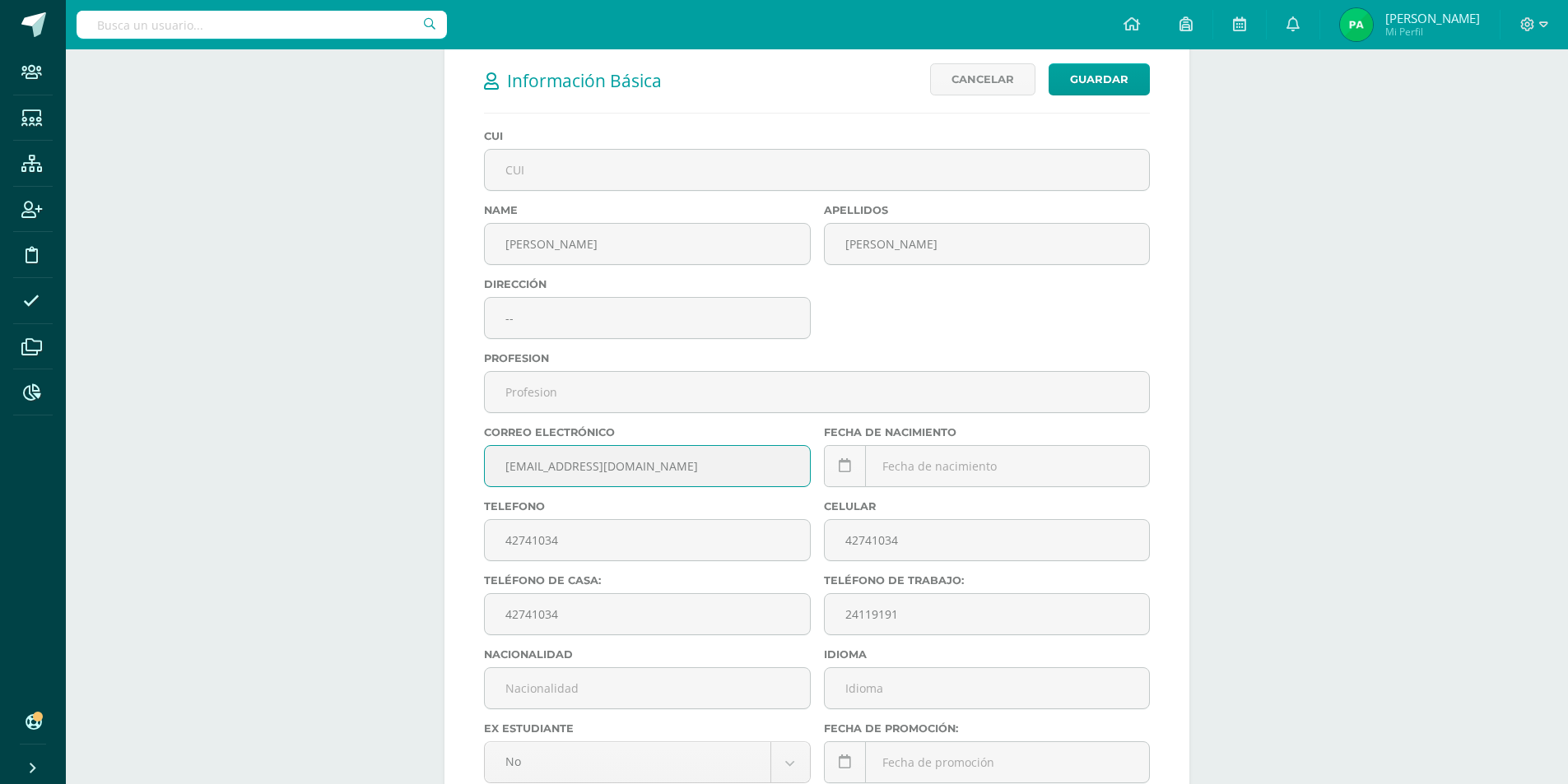
click at [663, 473] on input "[EMAIL_ADDRESS][DOMAIN_NAME]" at bounding box center [647, 466] width 325 height 40
click at [506, 463] on input "[EMAIL_ADDRESS][DOMAIN_NAME]" at bounding box center [647, 466] width 325 height 40
type input "[EMAIL_ADDRESS][DOMAIN_NAME]"
click at [962, 539] on input "42741034" at bounding box center [987, 540] width 325 height 40
type input "42741034"
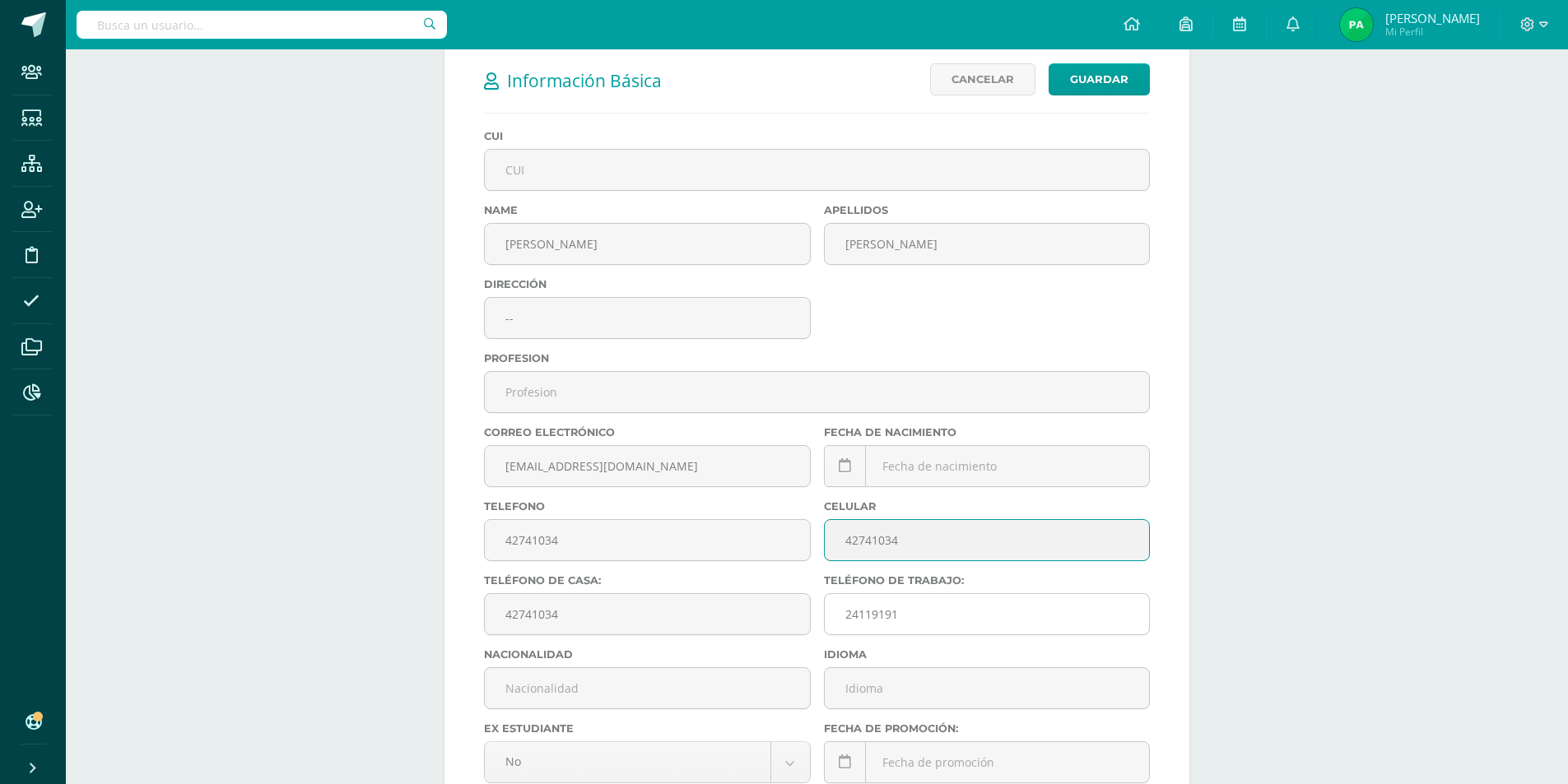
click at [940, 612] on input "24119191" at bounding box center [987, 614] width 325 height 40
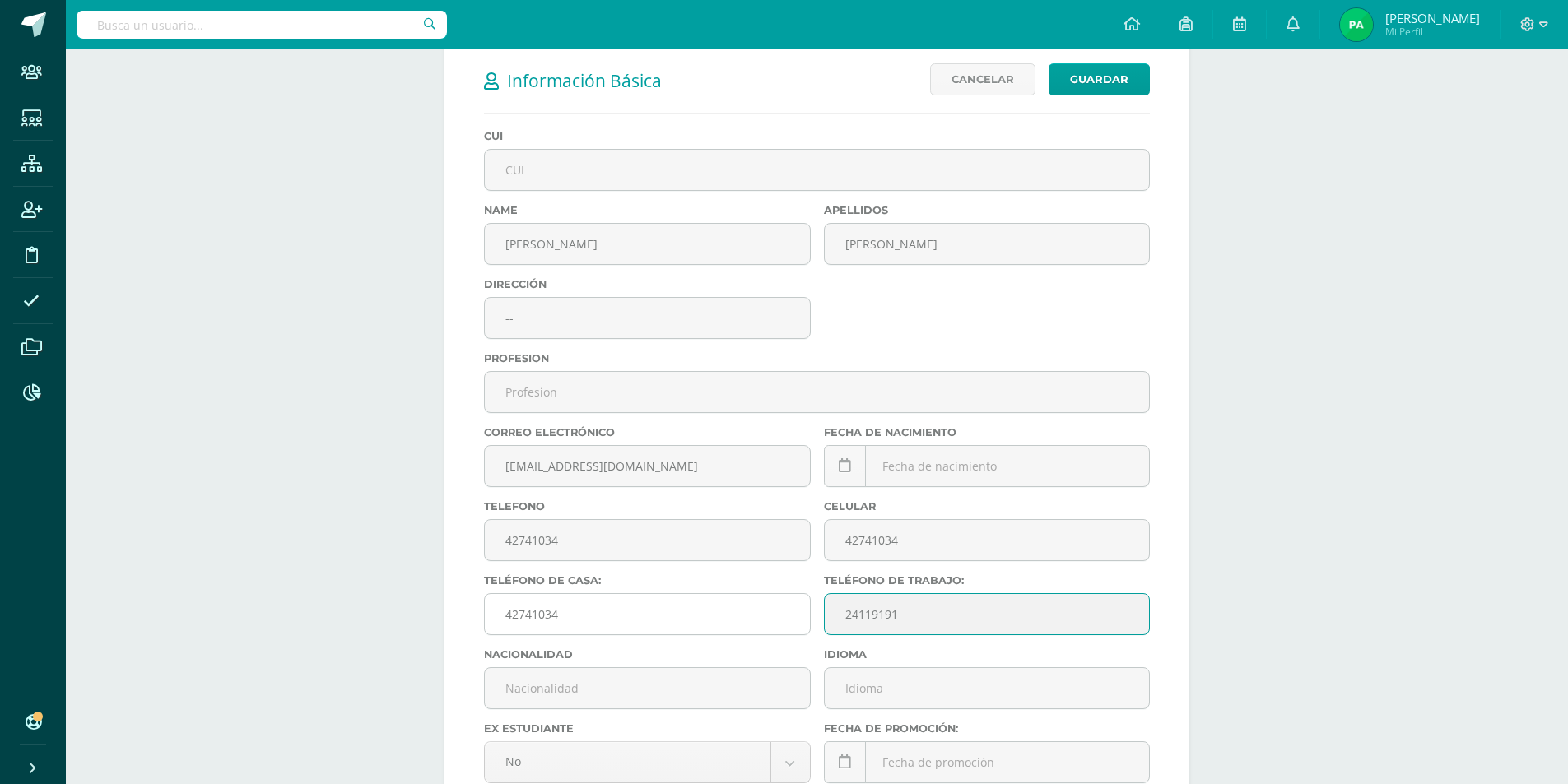
click at [672, 623] on input "42741034" at bounding box center [647, 614] width 325 height 40
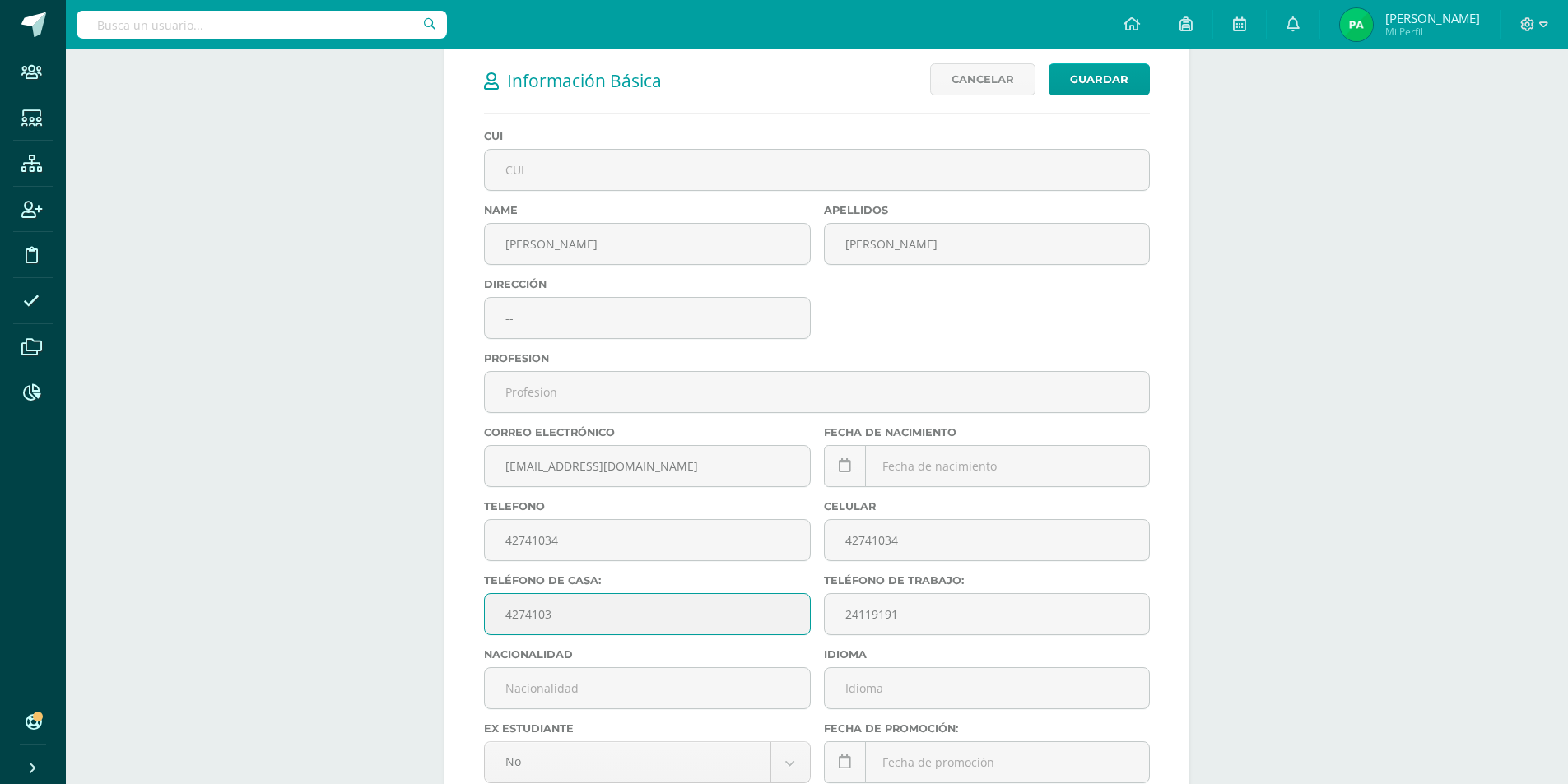
type input "42741034"
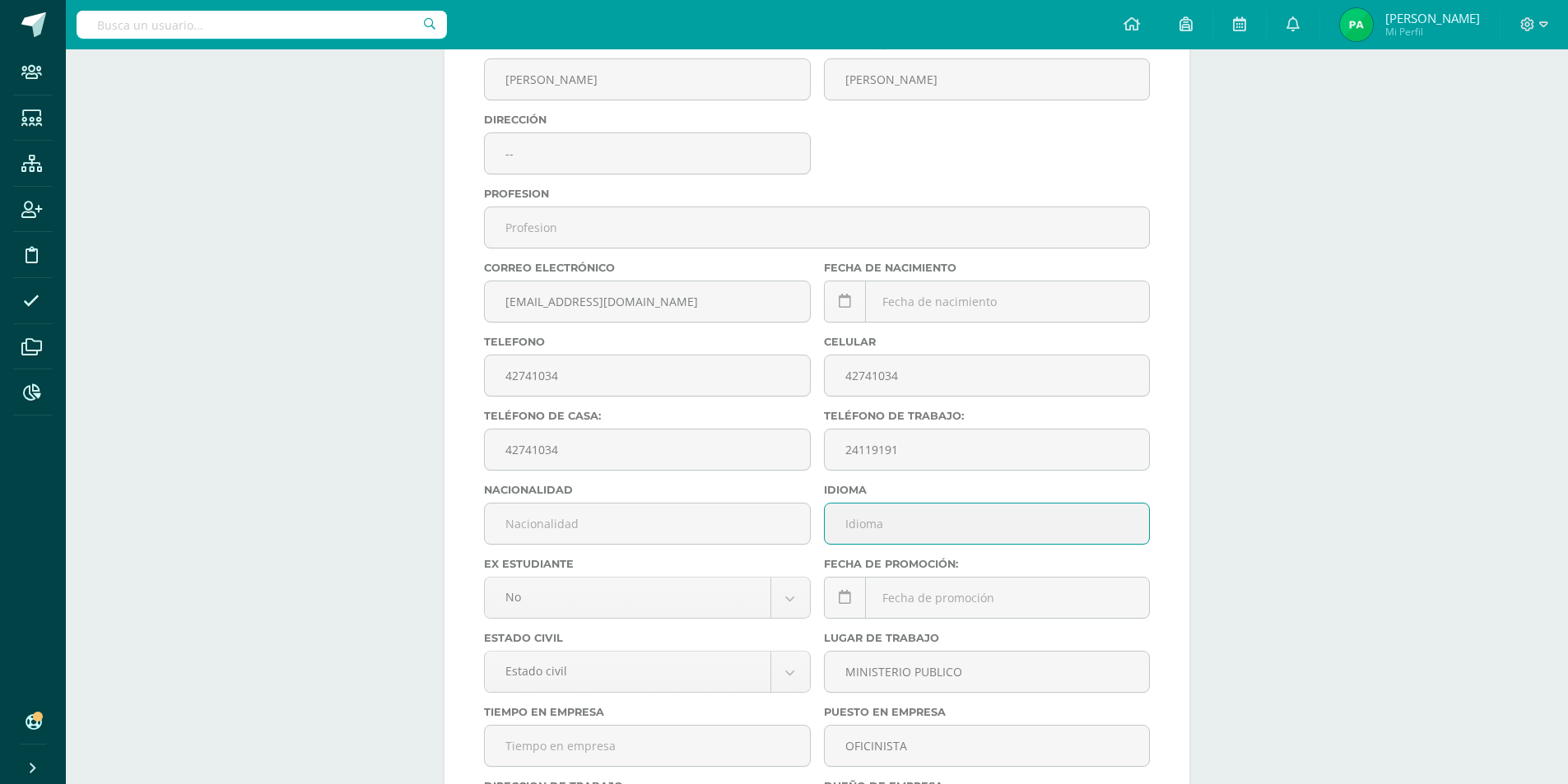
click at [924, 531] on input "text" at bounding box center [987, 523] width 325 height 40
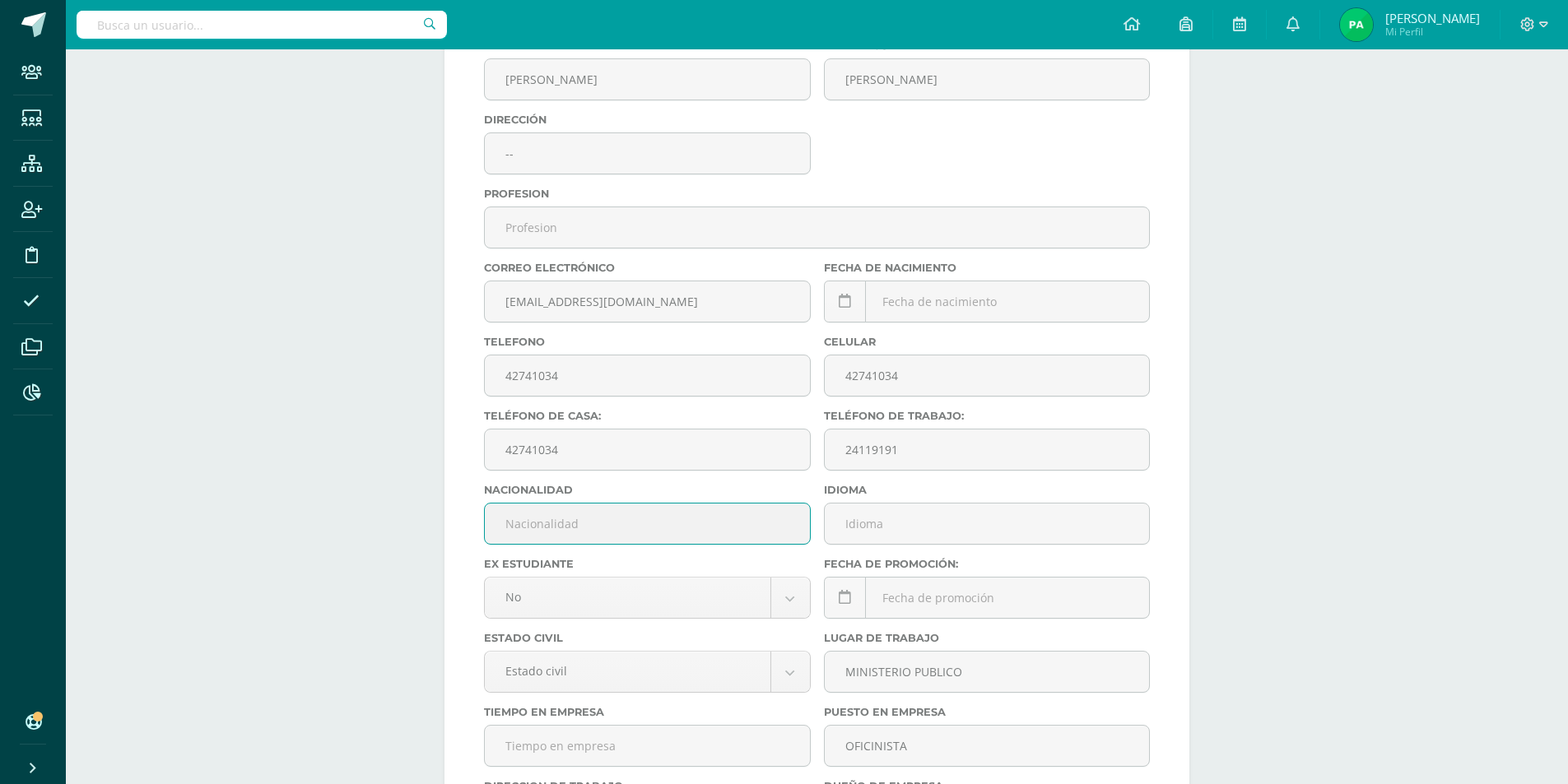
click at [500, 526] on input "text" at bounding box center [647, 523] width 325 height 40
click at [797, 602] on body "Error al editar: Correo electrónico: A user with that email already exists. | S…" at bounding box center [784, 357] width 1568 height 1701
click at [1028, 308] on div "September, 2025 Mo Tu We Th Fr Sa Su 1 2 3 4 5 6 7 8 9 10 11 12 13 14 15 16 17 …" at bounding box center [987, 308] width 327 height 55
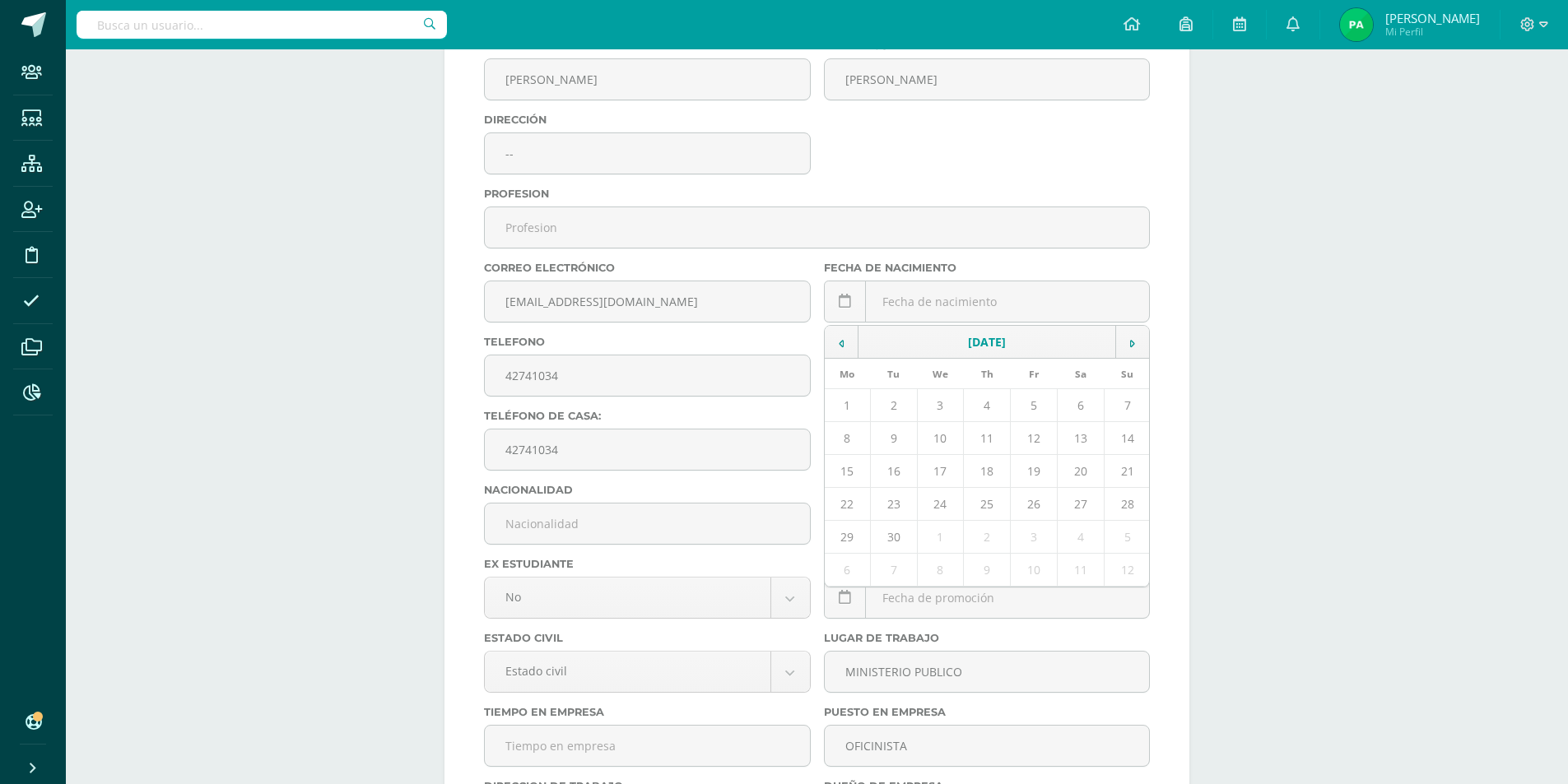
click at [1271, 261] on div "Más opciones PABLO ESTUARDO ARRIAGA CRUZ Padre de Familia Última Modificación T…" at bounding box center [816, 382] width 1502 height 1652
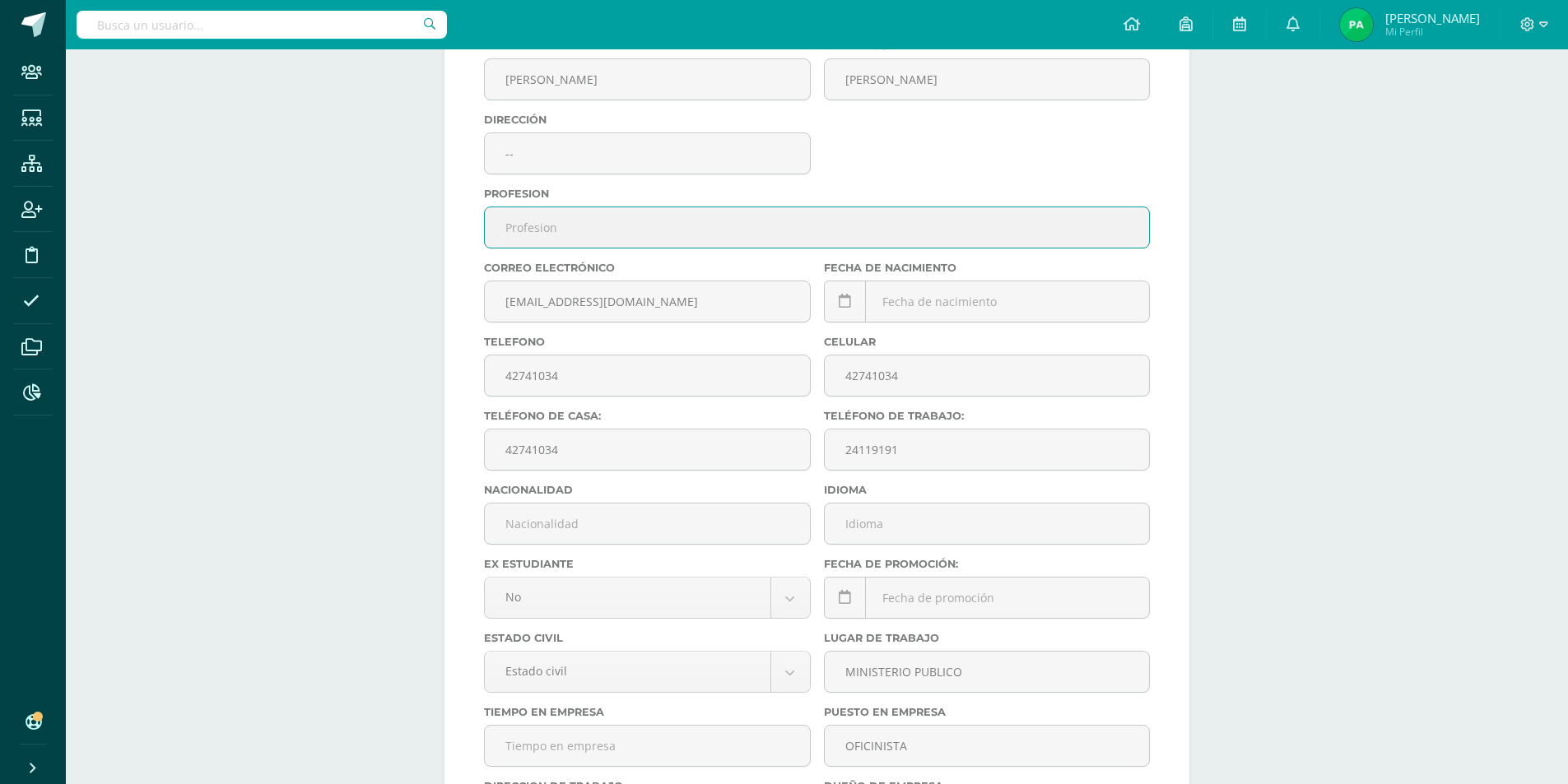
click at [574, 238] on input "text" at bounding box center [816, 227] width 664 height 40
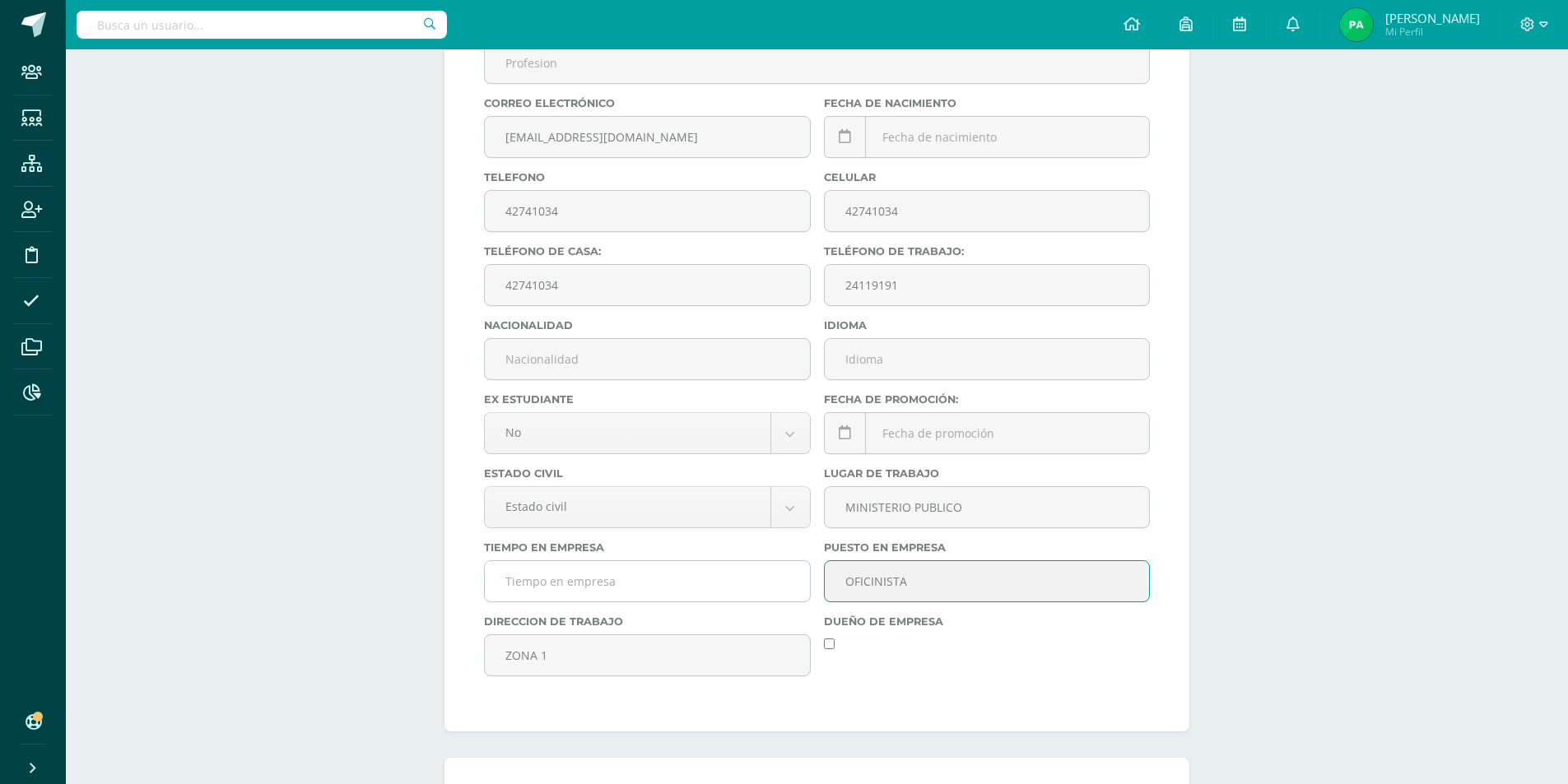
drag, startPoint x: 940, startPoint y: 584, endPoint x: 773, endPoint y: 595, distance: 167.4
click at [773, 595] on div "CUI Name PABLO ESTUARDO Apellidos ARRIAGA CRUZ Has actualizado la dirección de …" at bounding box center [817, 245] width 679 height 889
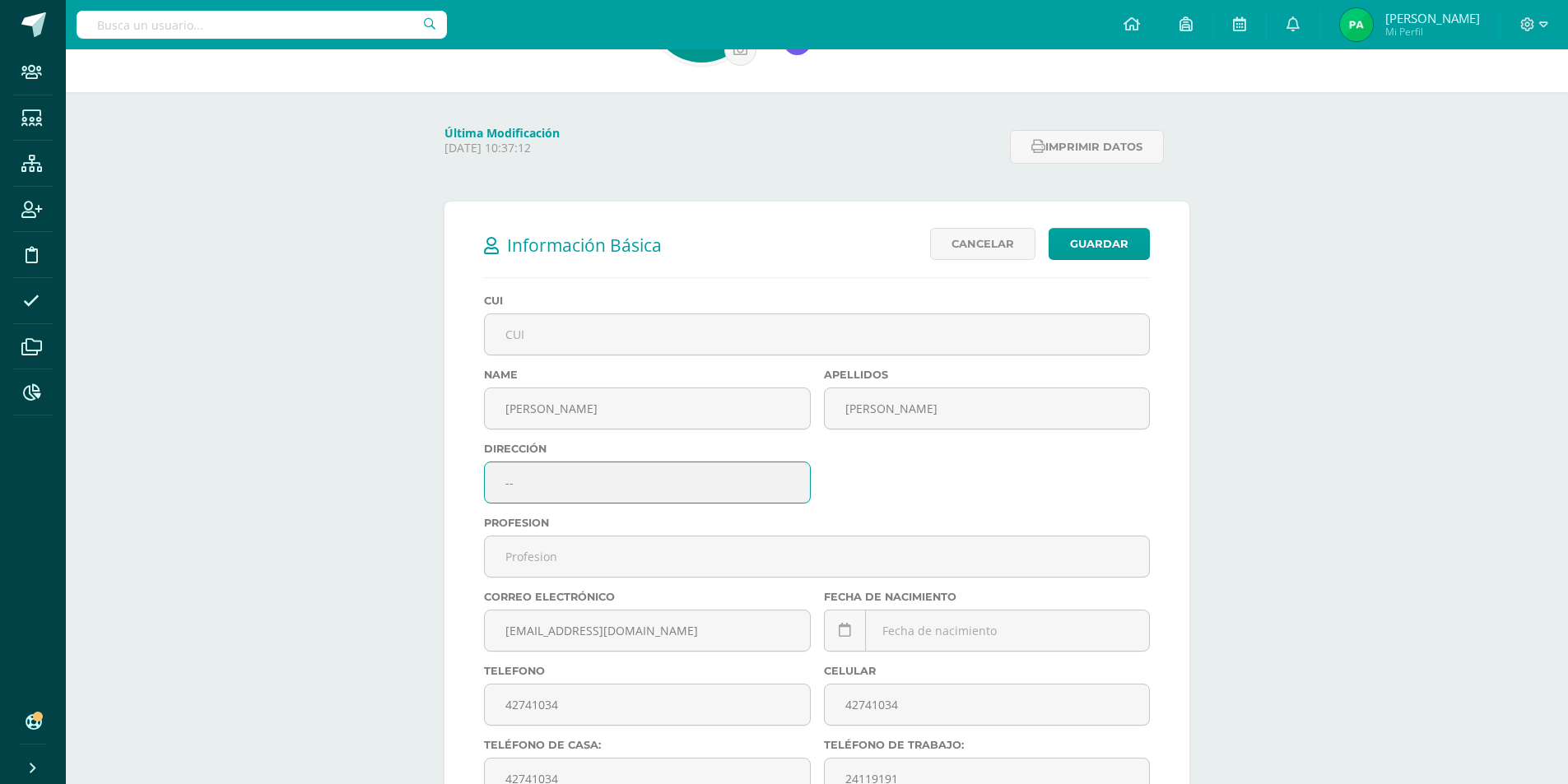
click at [589, 484] on input "--" at bounding box center [647, 482] width 325 height 40
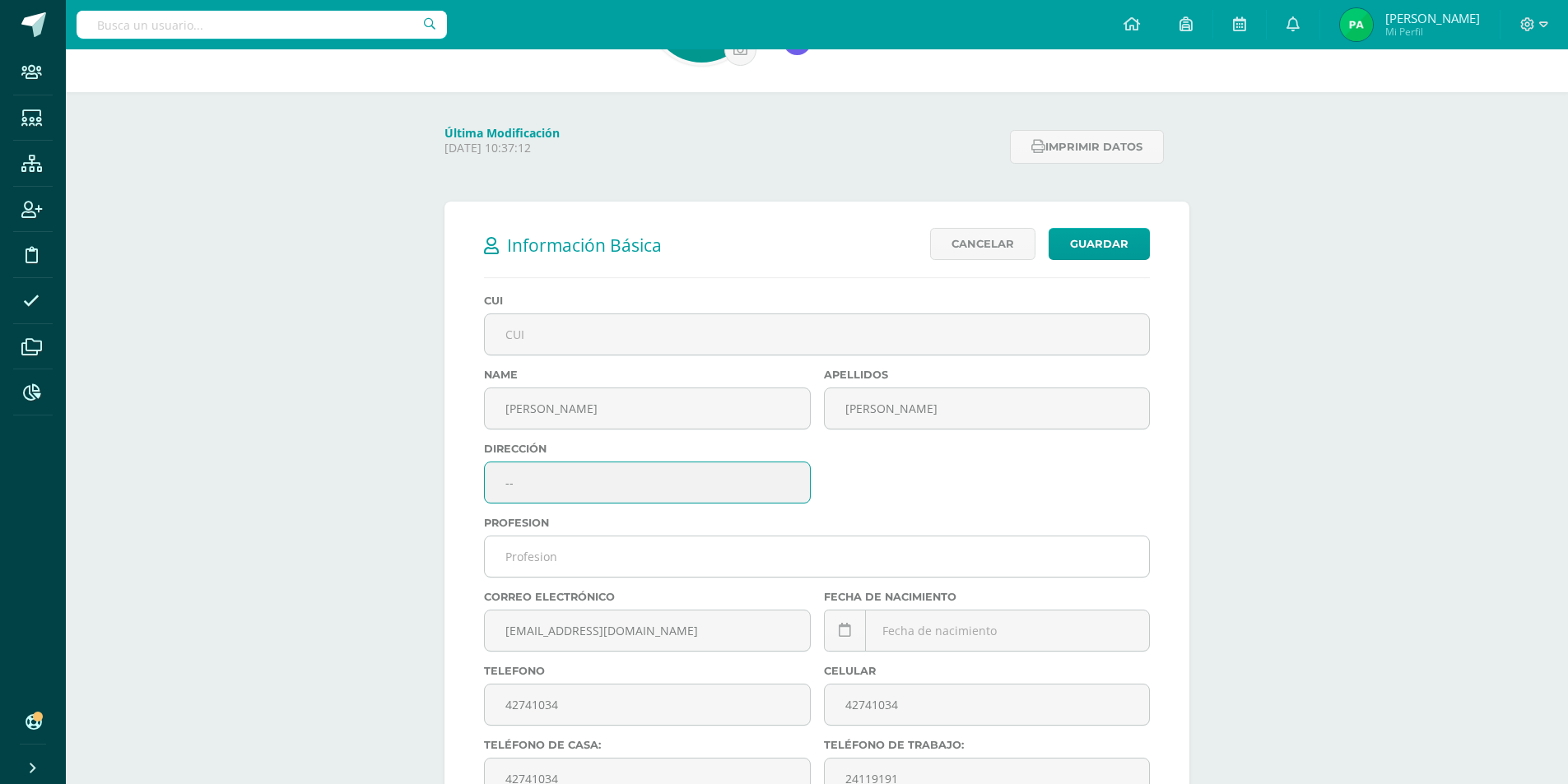
click at [626, 557] on input "text" at bounding box center [816, 556] width 664 height 40
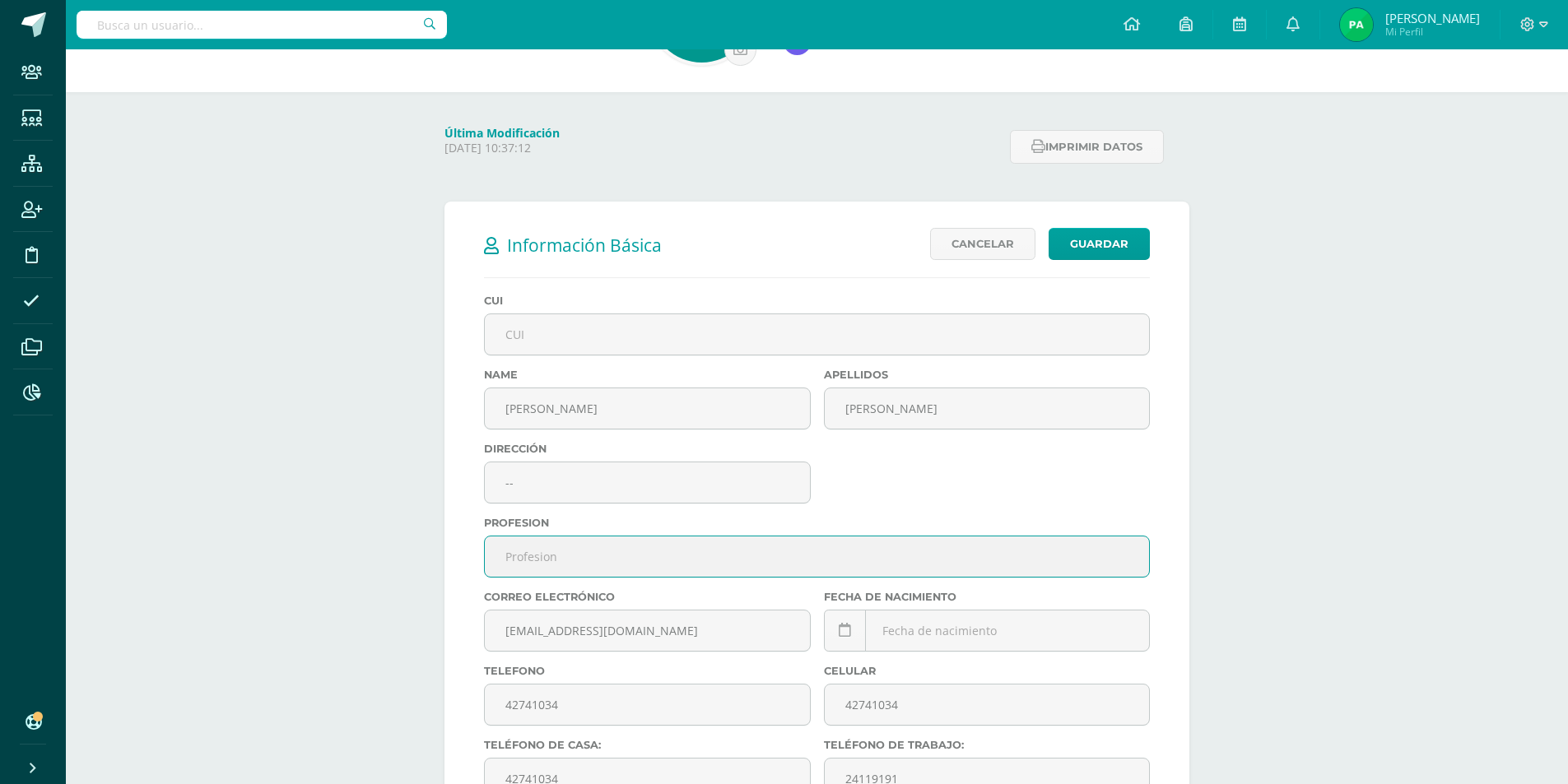
paste input "OFICINISTA"
type input "OFICINISTA"
click at [1090, 244] on link "Guardar" at bounding box center [1099, 243] width 101 height 32
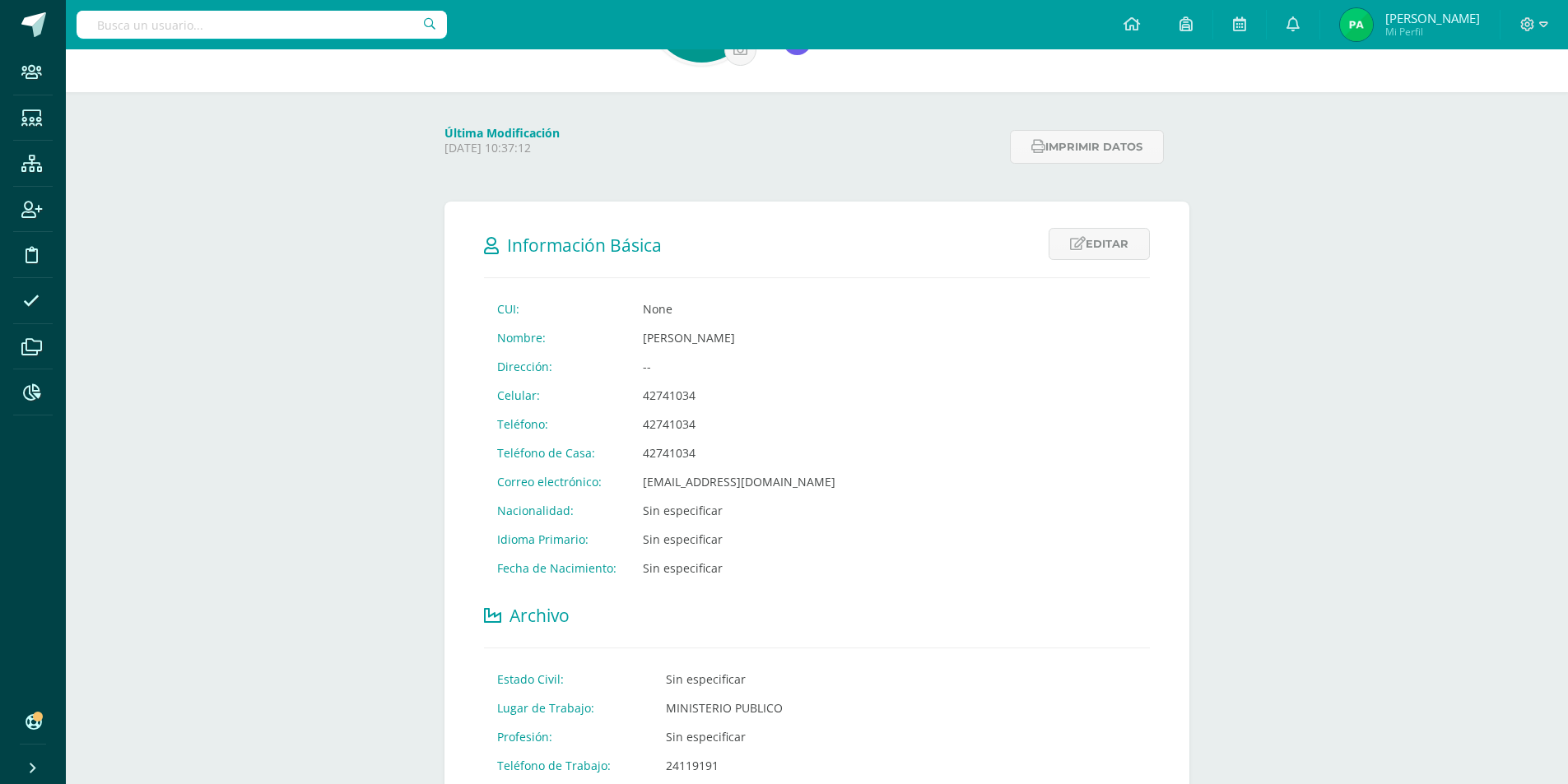
scroll to position [82, 0]
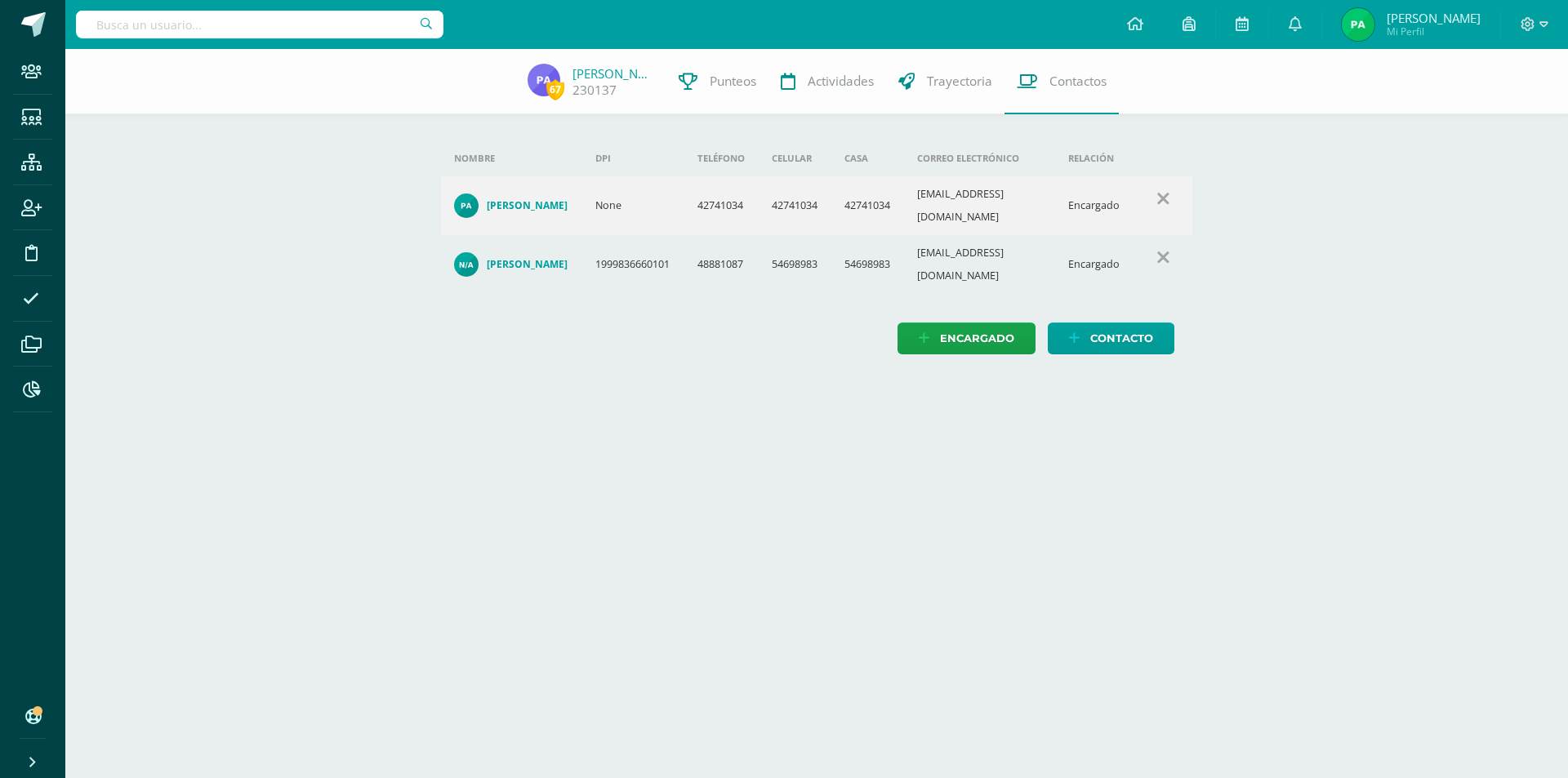
click at [534, 258] on h4 "[PERSON_NAME]" at bounding box center [527, 264] width 81 height 13
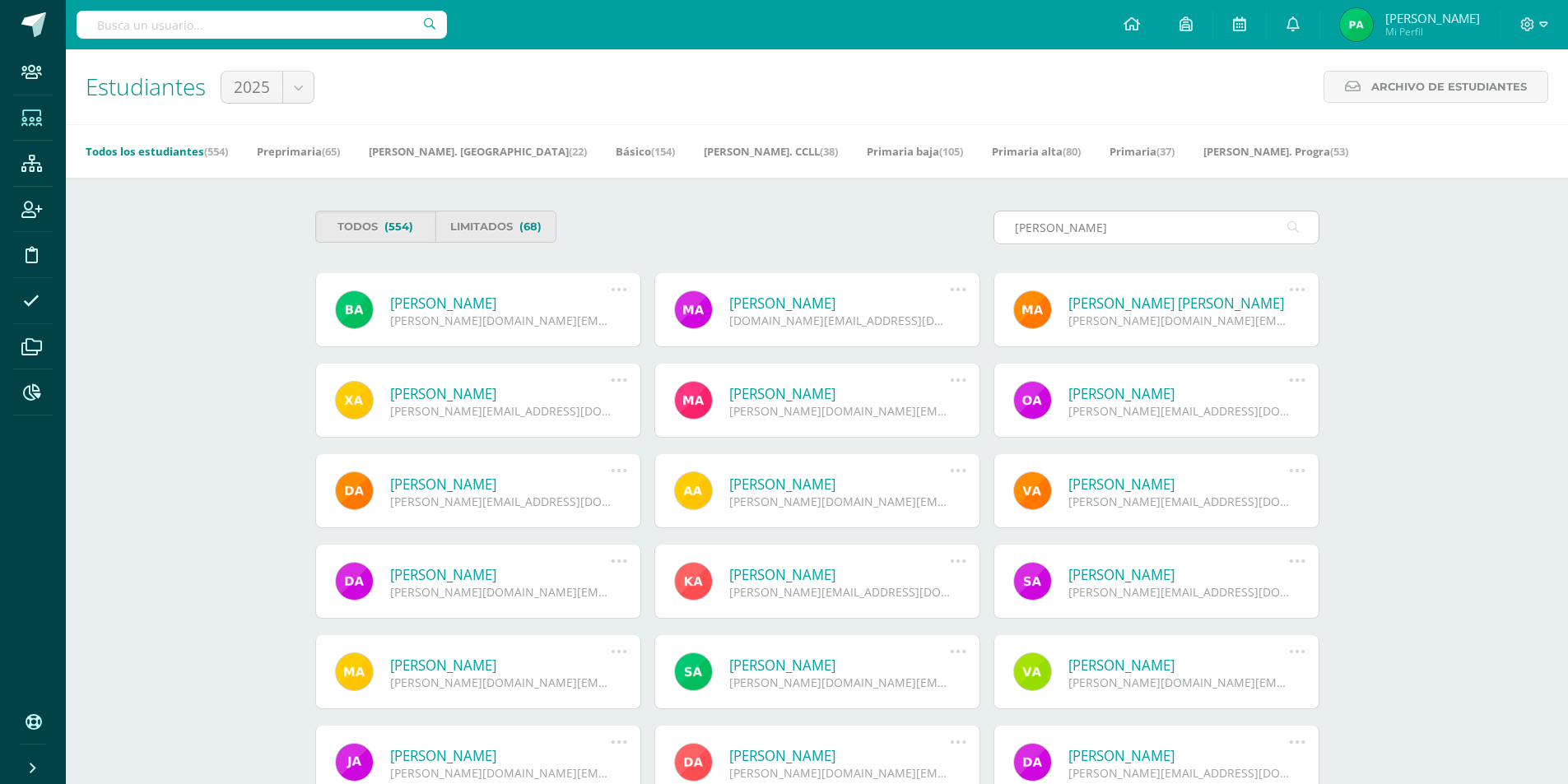
click at [1101, 226] on input "[PERSON_NAME]" at bounding box center [1156, 228] width 325 height 32
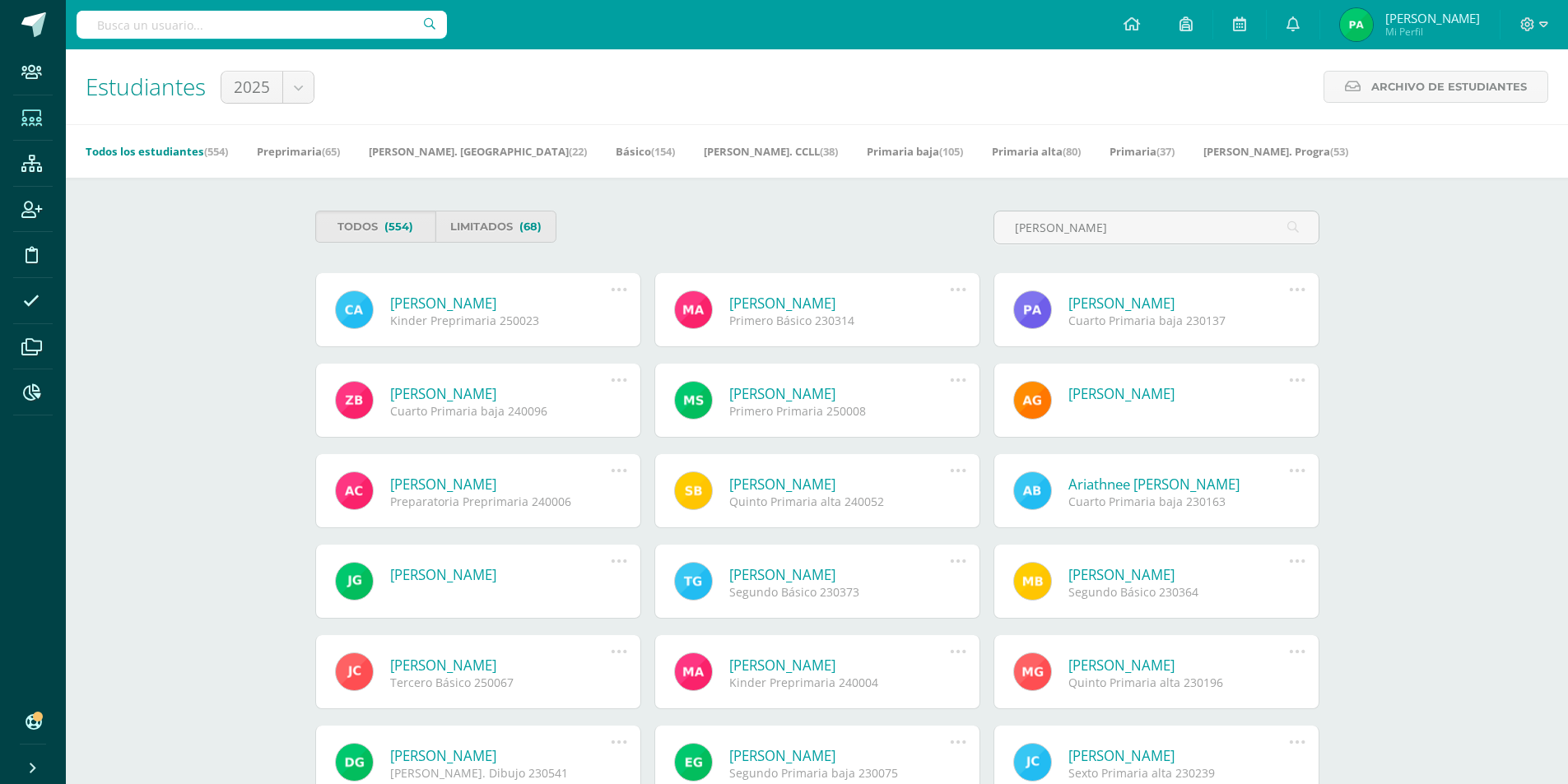
click at [545, 305] on link "[PERSON_NAME]" at bounding box center [501, 302] width 222 height 19
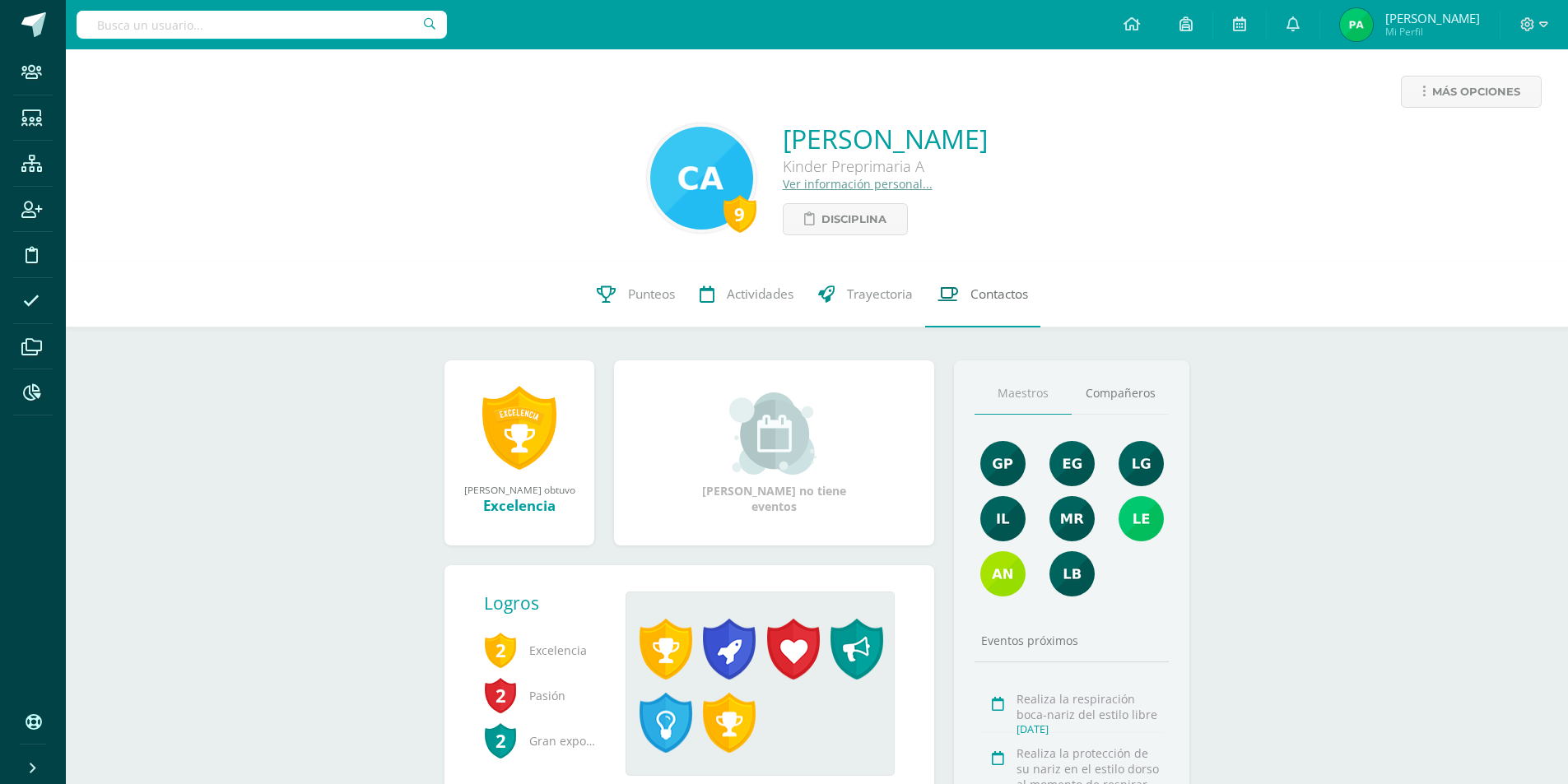
click at [991, 298] on span "Contactos" at bounding box center [999, 294] width 58 height 18
